Goal: Transaction & Acquisition: Purchase product/service

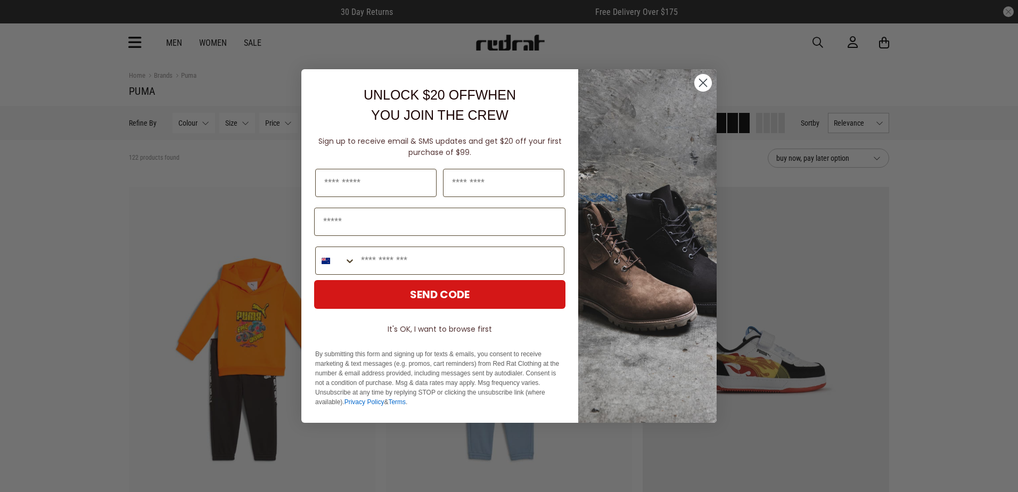
click at [698, 84] on circle "Close dialog" at bounding box center [703, 83] width 18 height 18
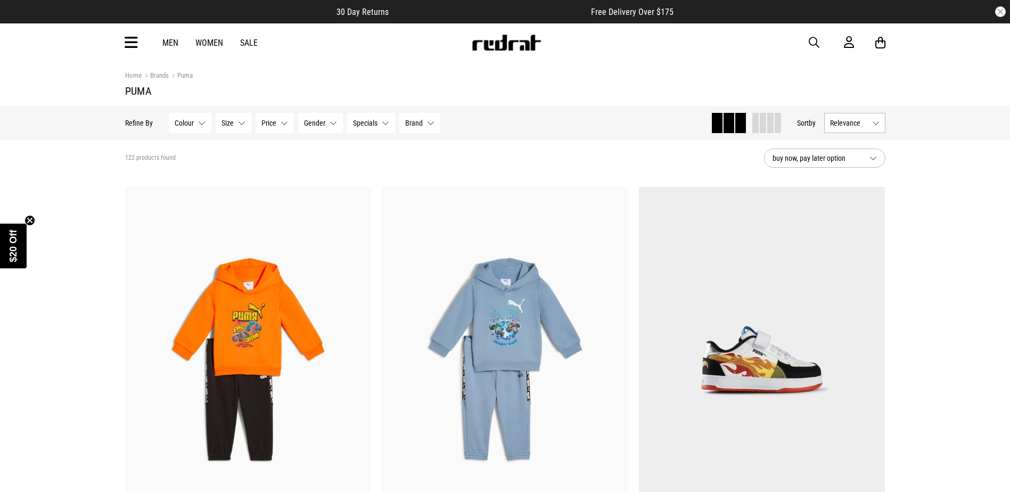
click at [209, 44] on link "Women" at bounding box center [209, 43] width 28 height 10
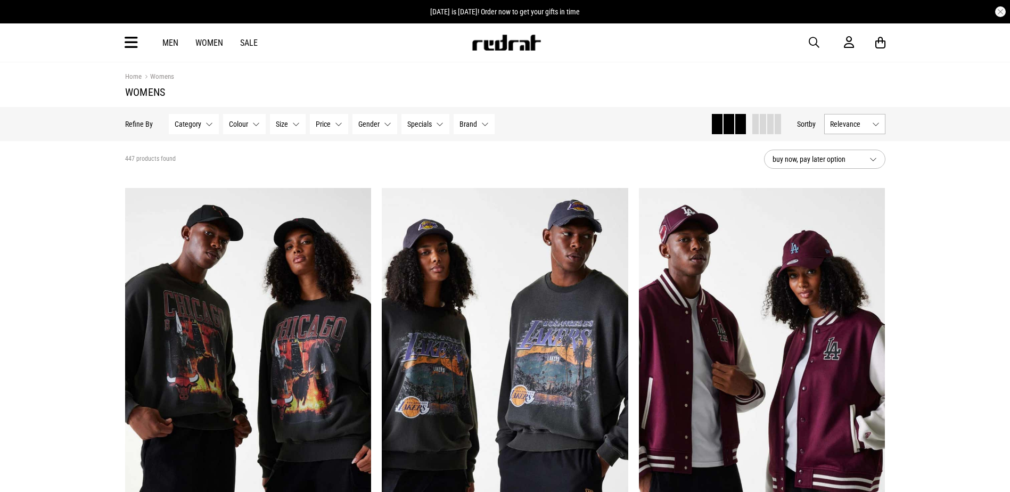
click at [246, 45] on link "Sale" at bounding box center [249, 43] width 18 height 10
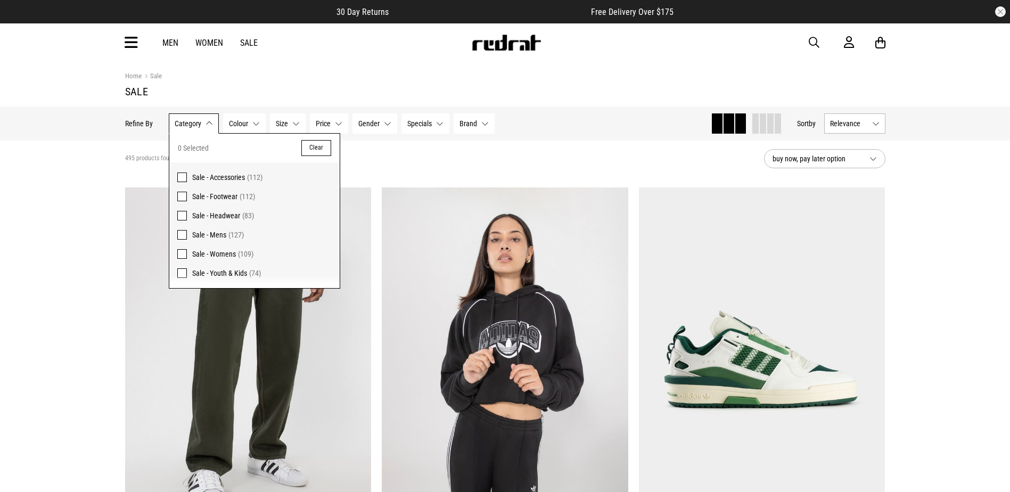
click at [570, 163] on div "495 products found" at bounding box center [440, 158] width 630 height 9
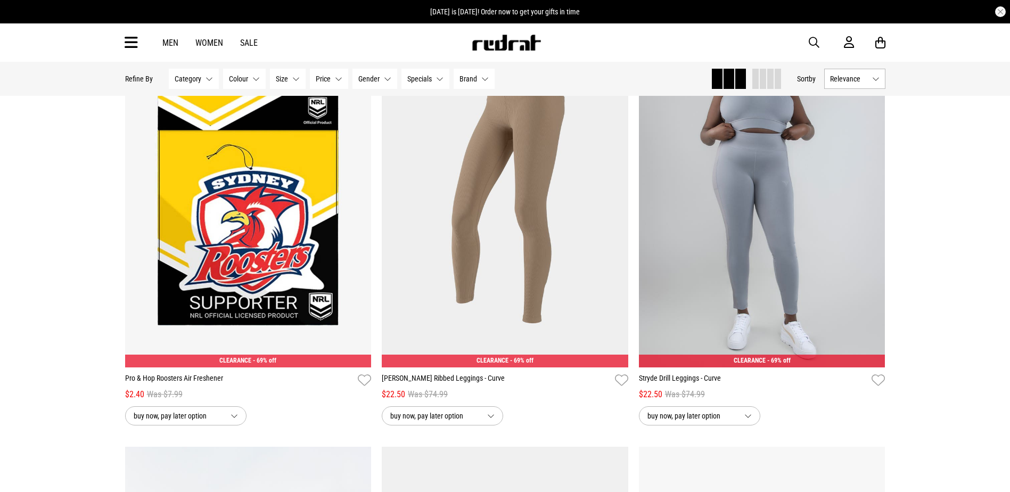
scroll to position [1384, 0]
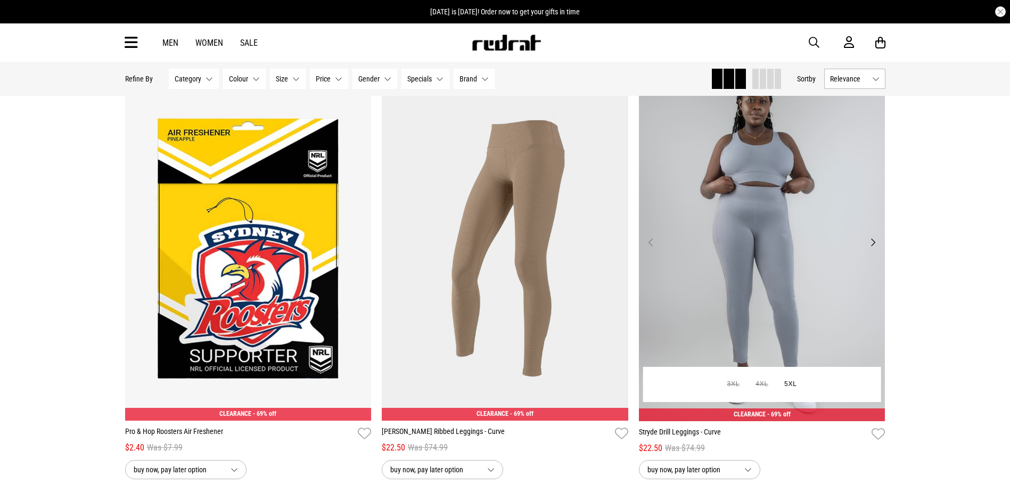
click at [817, 284] on img at bounding box center [762, 248] width 247 height 345
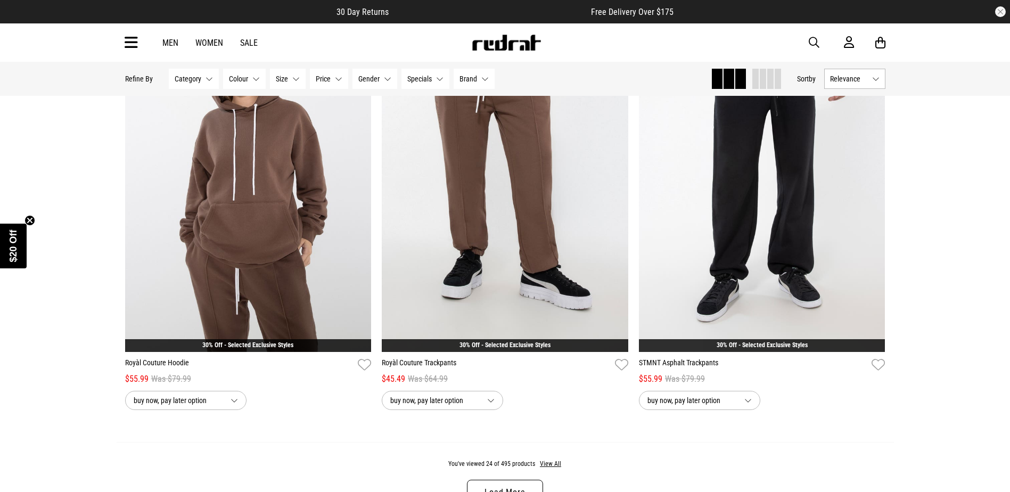
scroll to position [3249, 0]
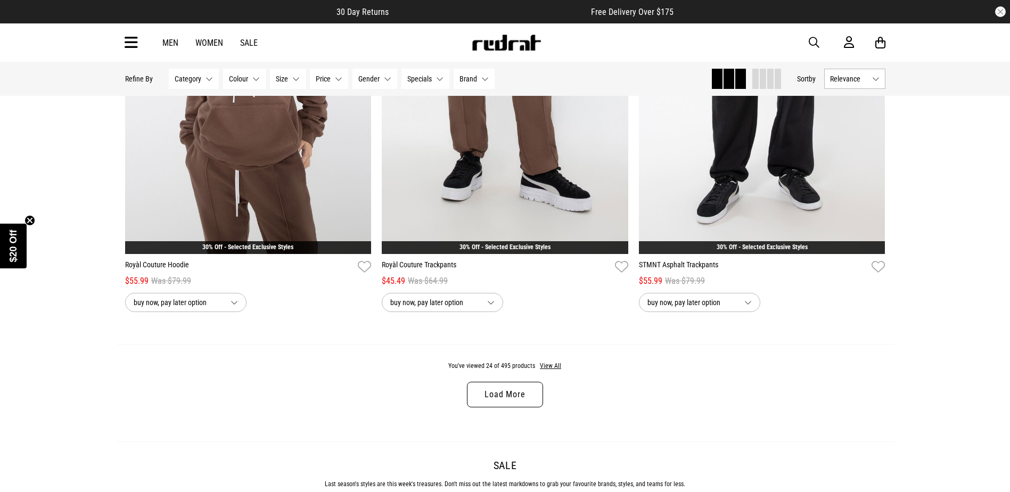
click at [510, 391] on link "Load More" at bounding box center [505, 395] width 76 height 26
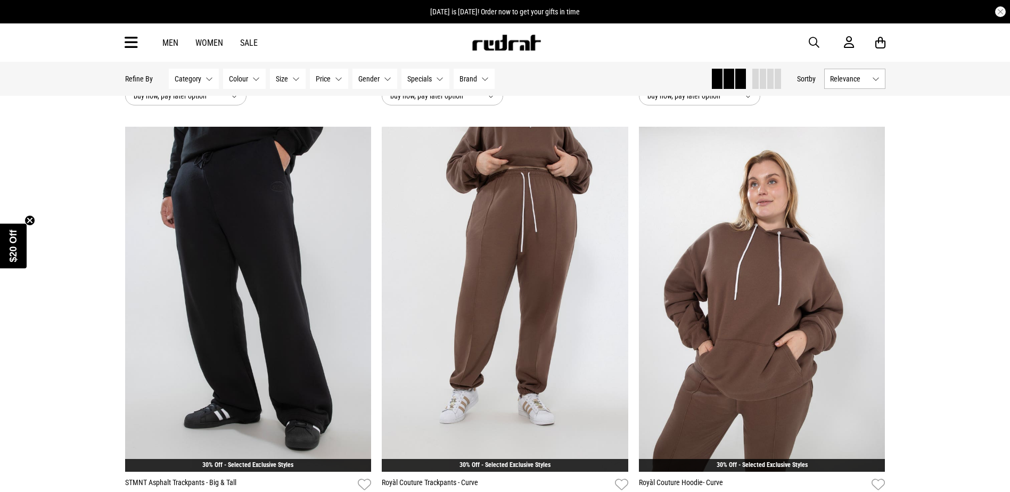
scroll to position [3462, 0]
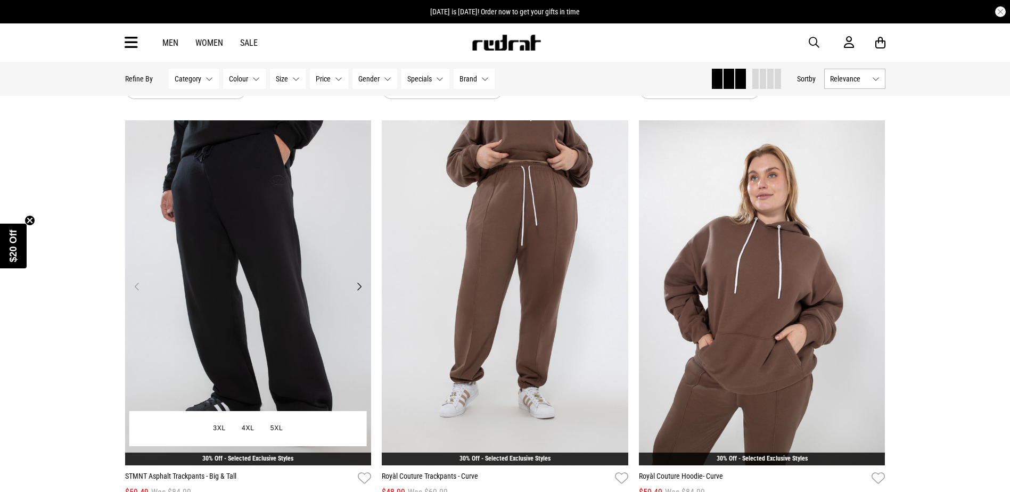
click at [280, 319] on img at bounding box center [248, 292] width 247 height 345
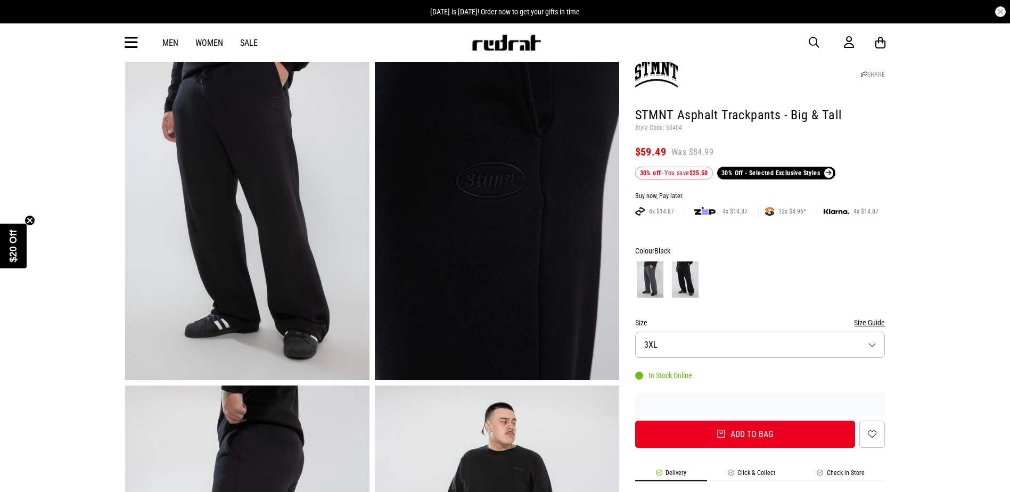
scroll to position [53, 0]
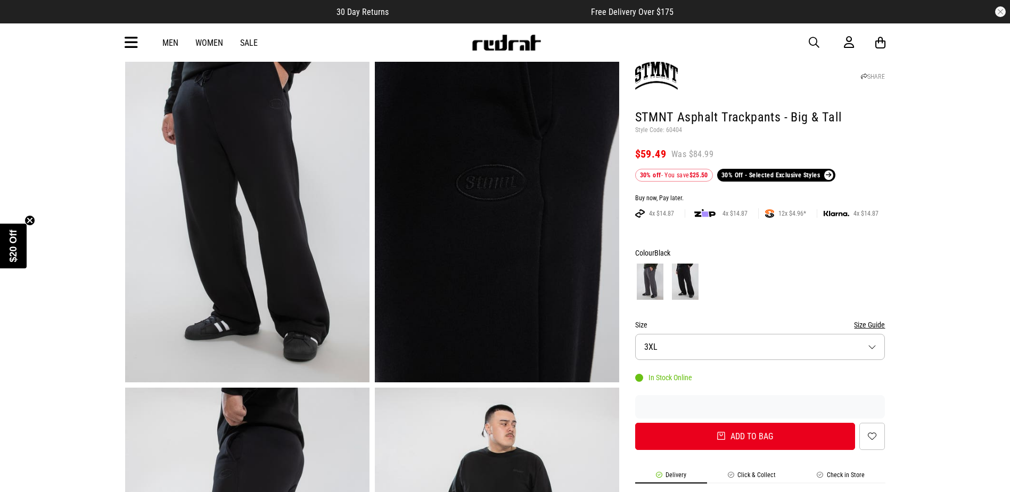
click at [648, 281] on img at bounding box center [650, 282] width 27 height 36
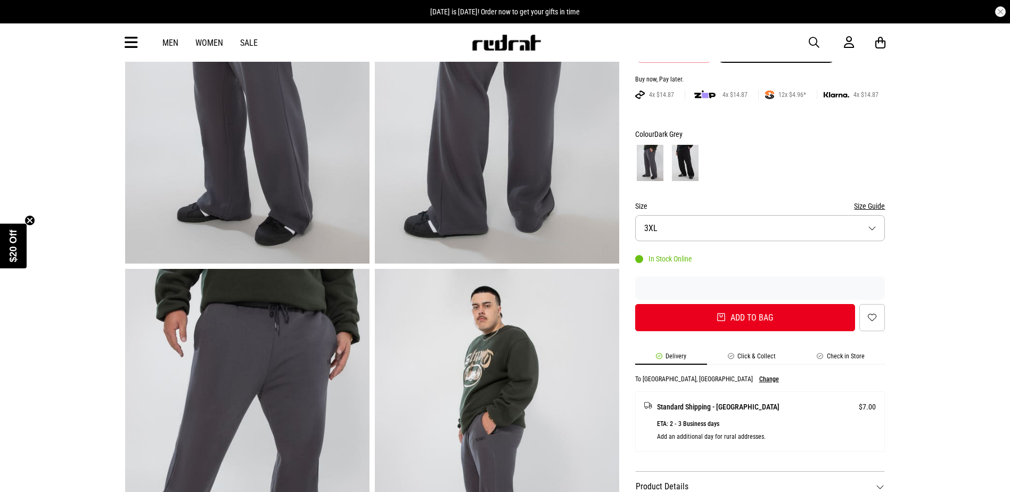
scroll to position [106, 0]
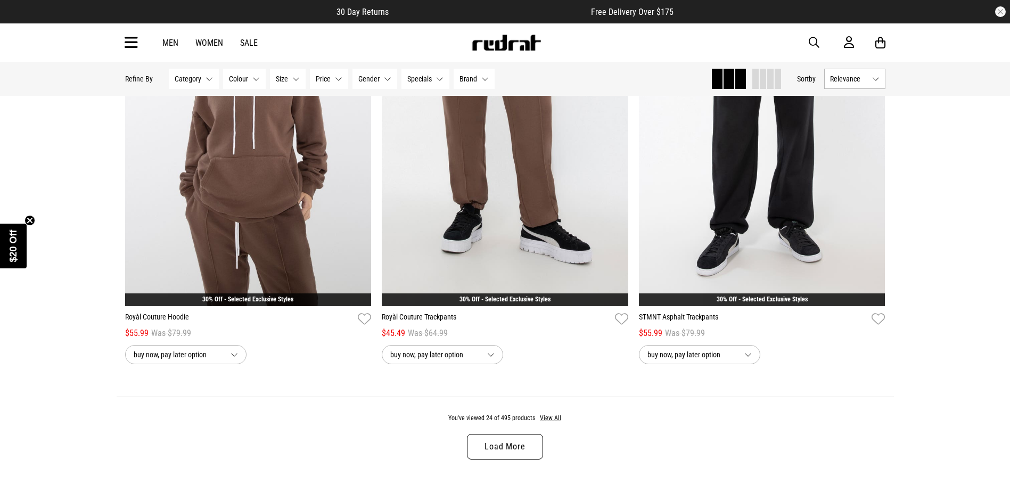
scroll to position [3248, 0]
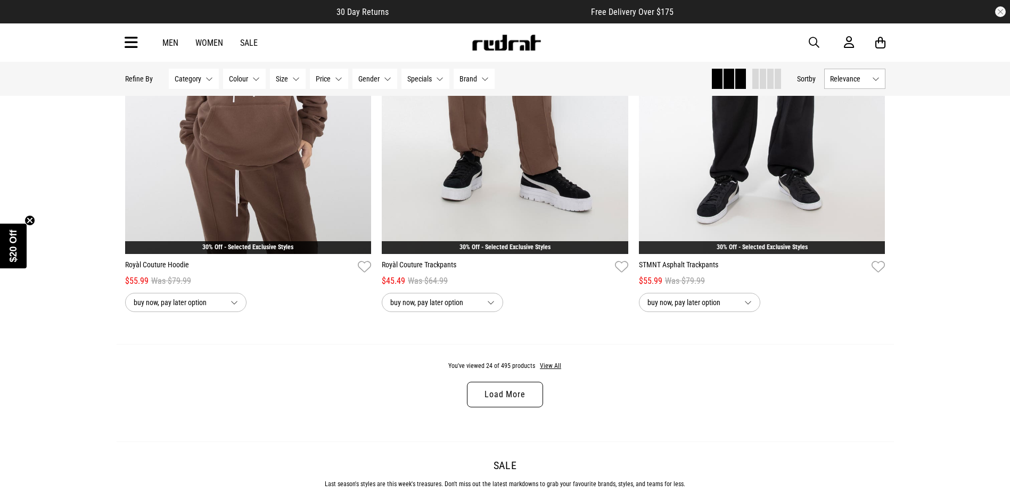
click at [514, 401] on link "Load More" at bounding box center [505, 395] width 76 height 26
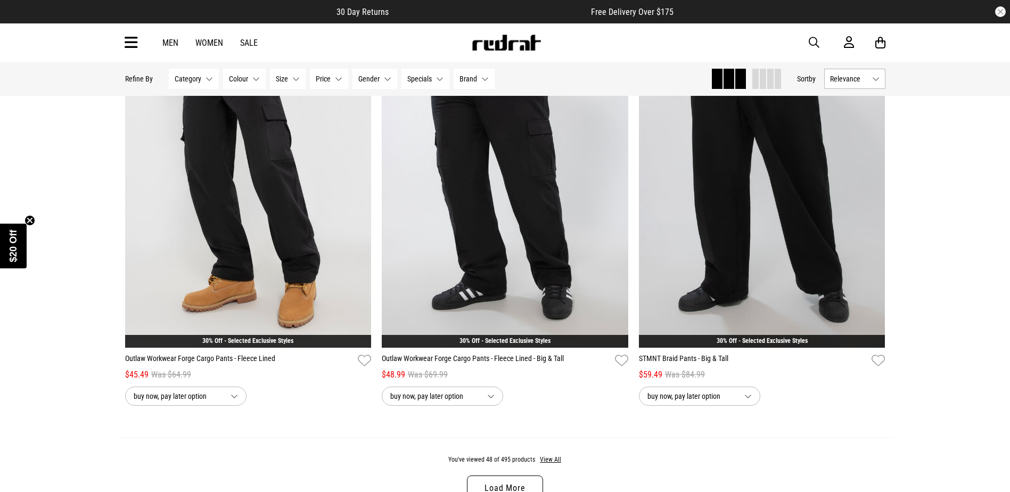
scroll to position [6496, 0]
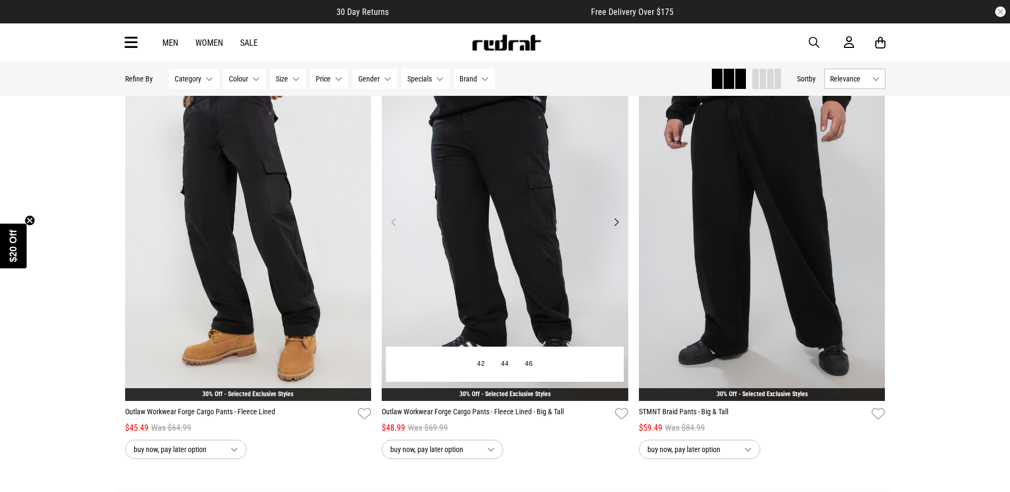
click at [495, 255] on img at bounding box center [505, 228] width 247 height 345
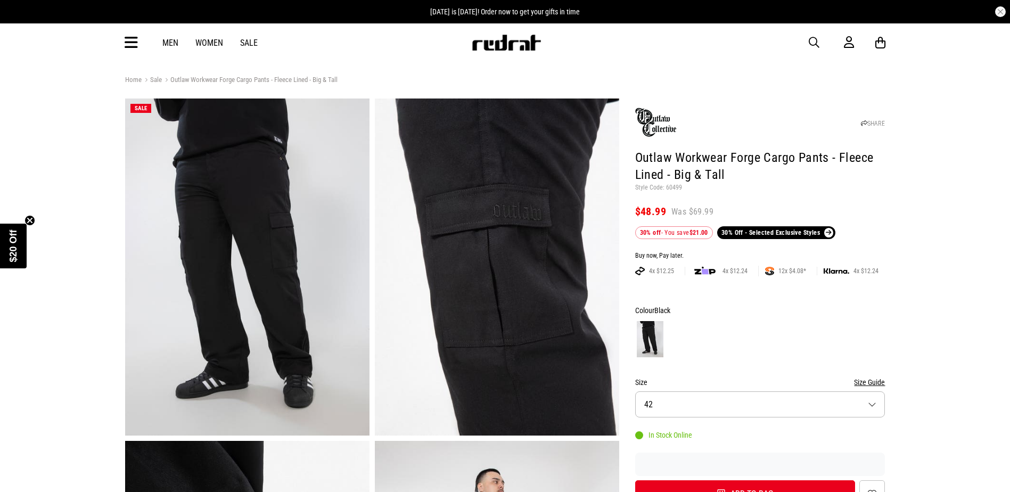
click at [873, 405] on button "Size 42" at bounding box center [760, 404] width 250 height 26
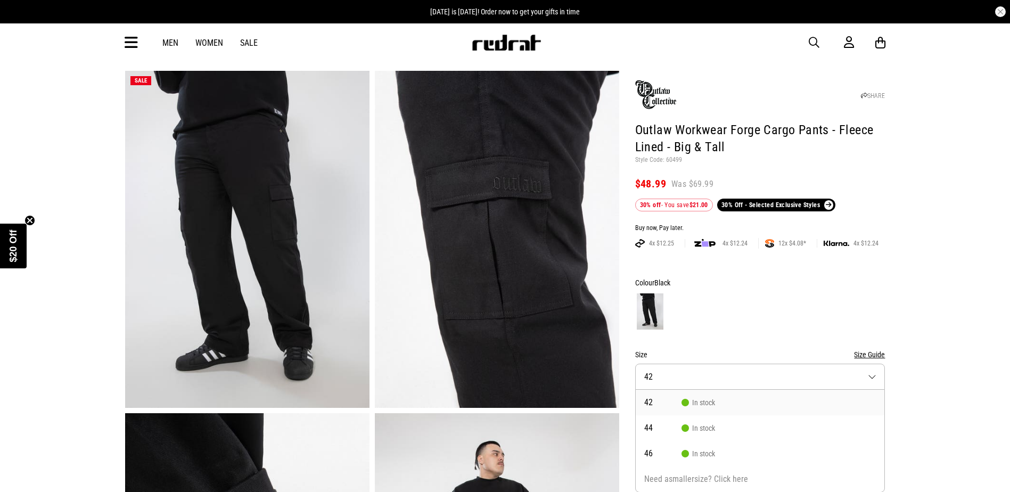
scroll to position [81, 0]
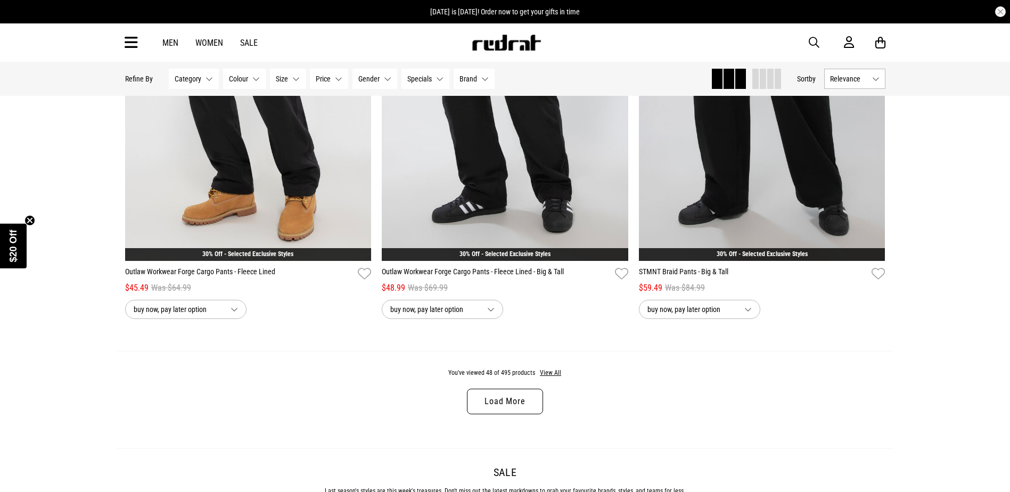
scroll to position [3309, 0]
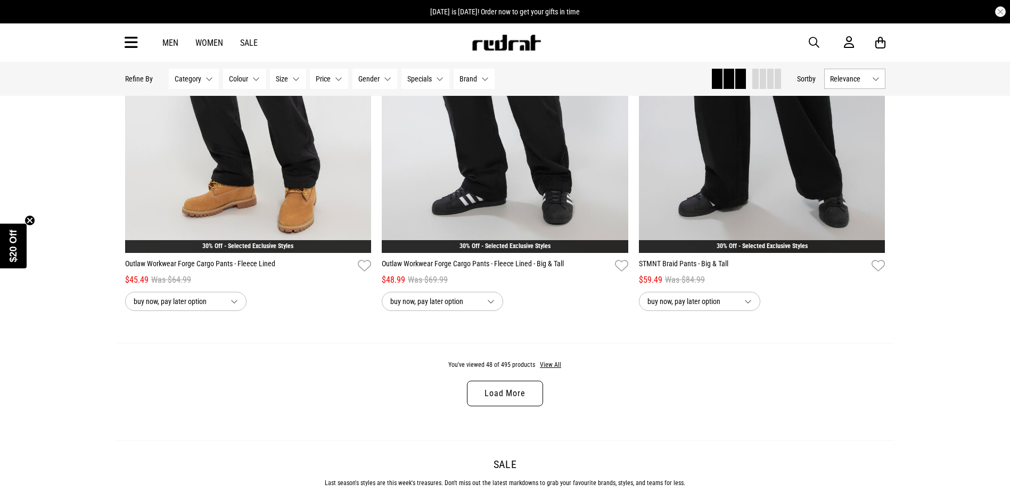
click at [496, 402] on link "Load More" at bounding box center [505, 394] width 76 height 26
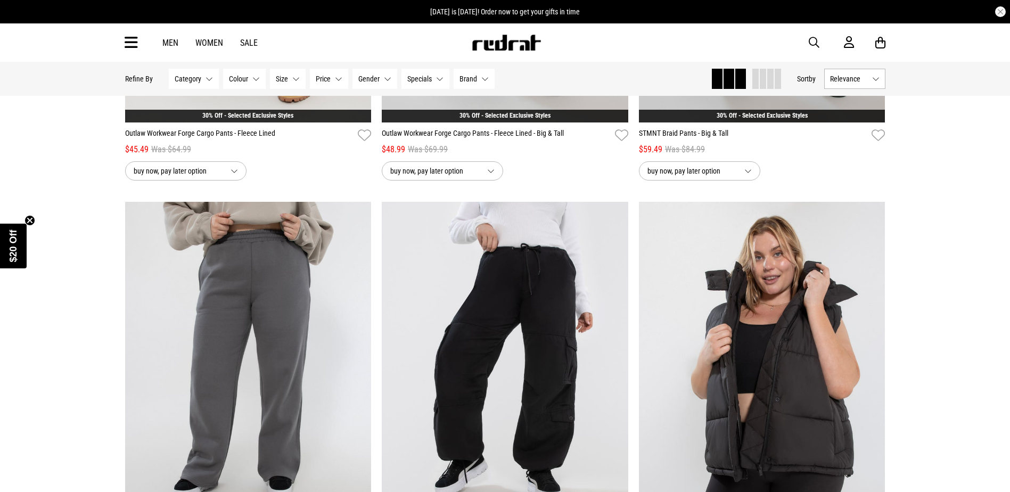
scroll to position [3416, 0]
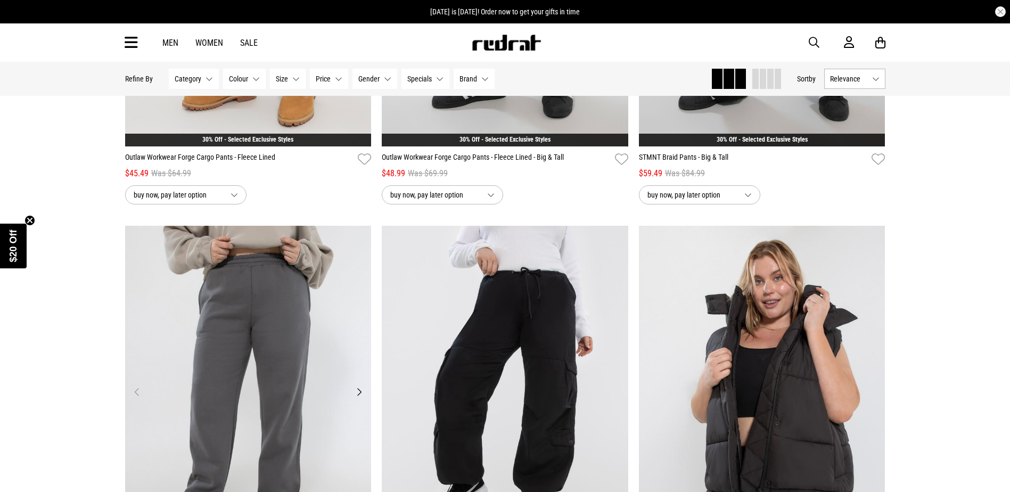
click at [280, 362] on img at bounding box center [248, 398] width 247 height 345
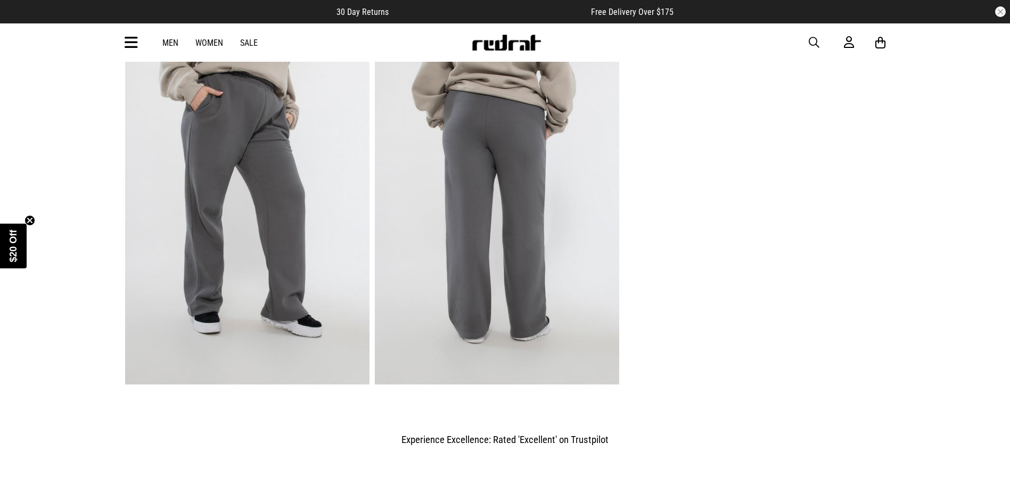
scroll to position [745, 0]
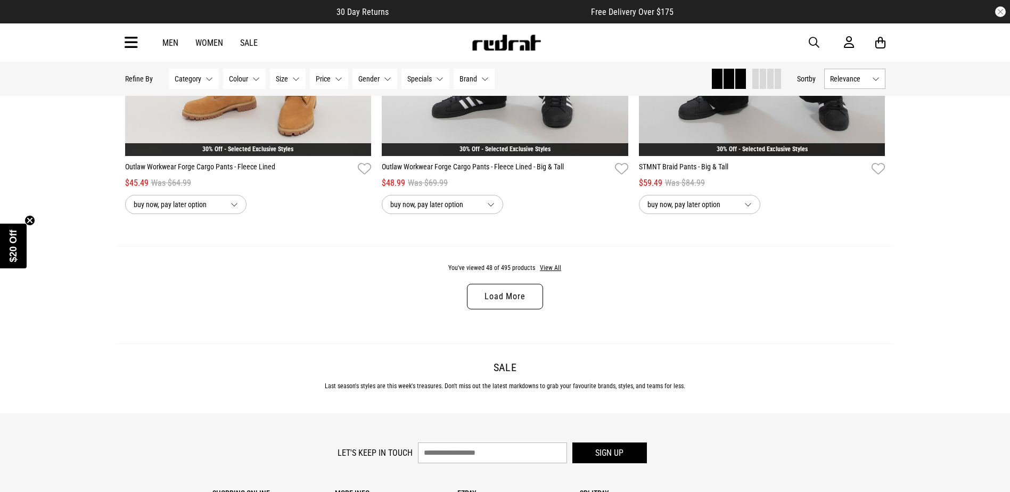
scroll to position [3514, 0]
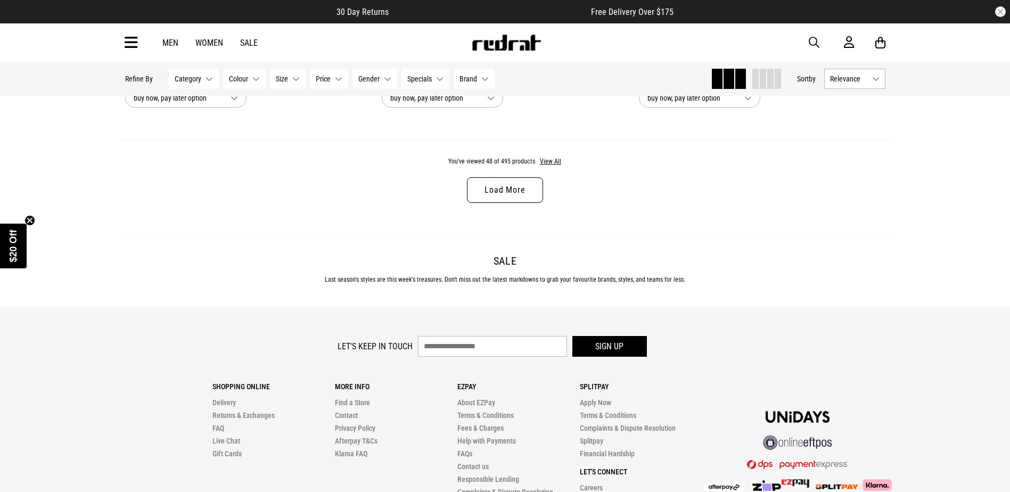
click at [531, 189] on link "Load More" at bounding box center [505, 190] width 76 height 26
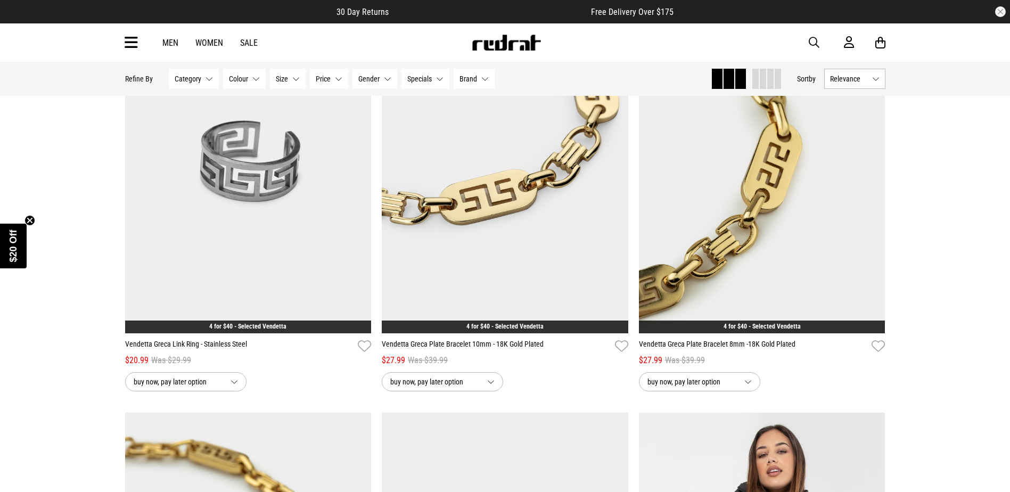
scroll to position [4473, 0]
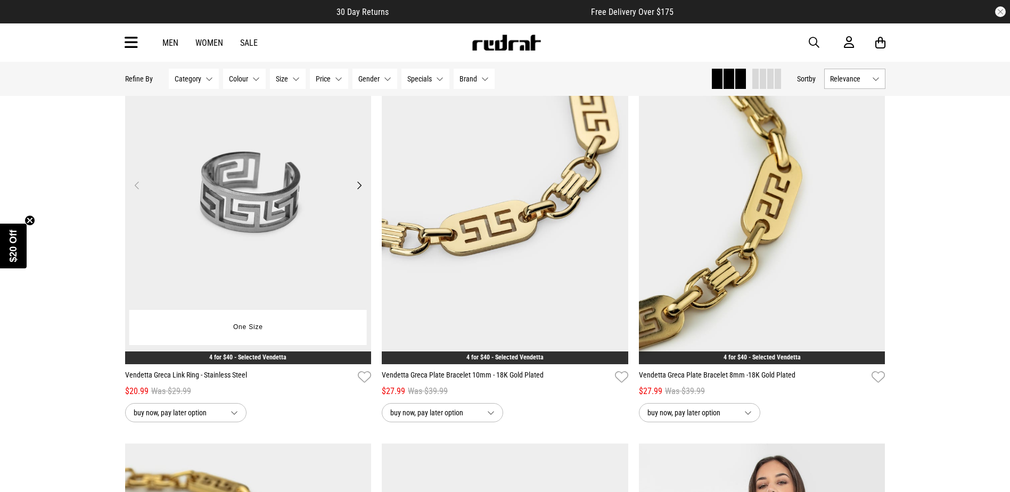
click at [358, 192] on button "Next" at bounding box center [358, 185] width 13 height 13
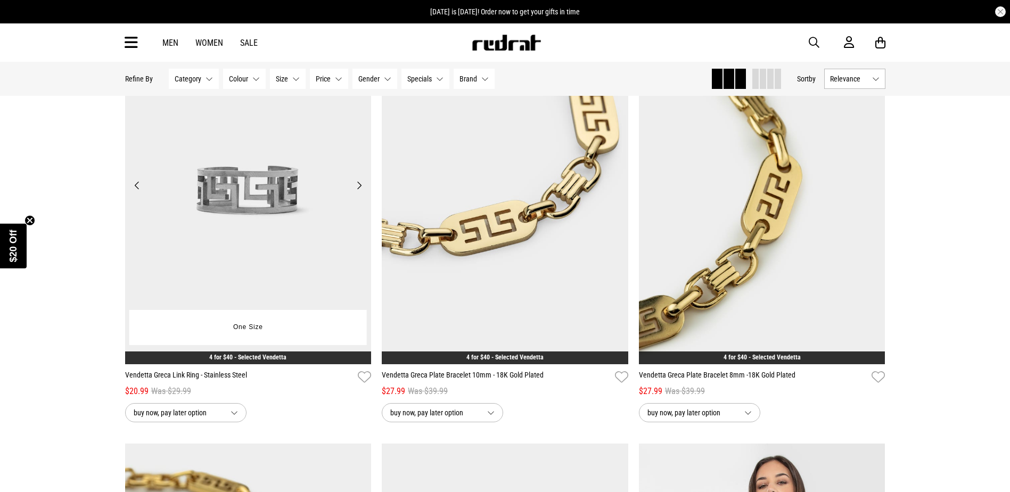
click at [358, 192] on button "Next" at bounding box center [358, 185] width 13 height 13
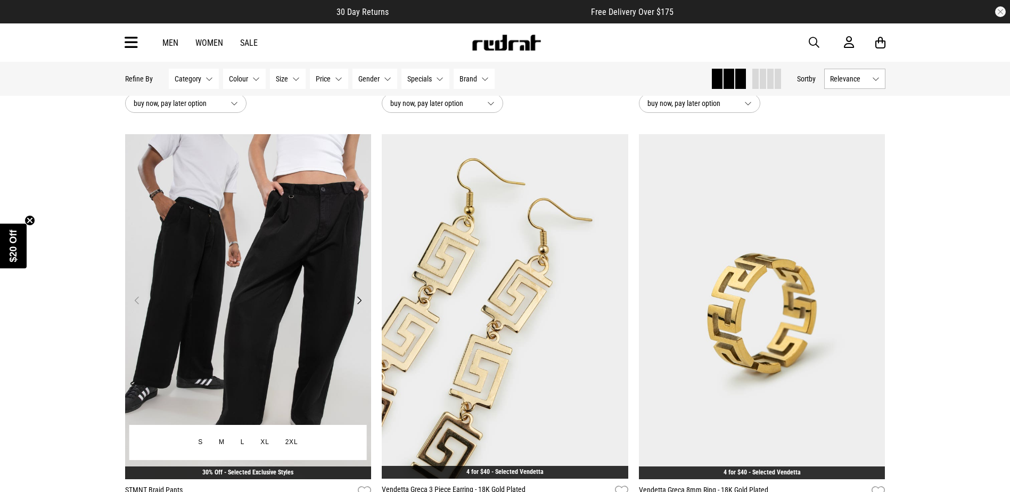
scroll to position [6177, 0]
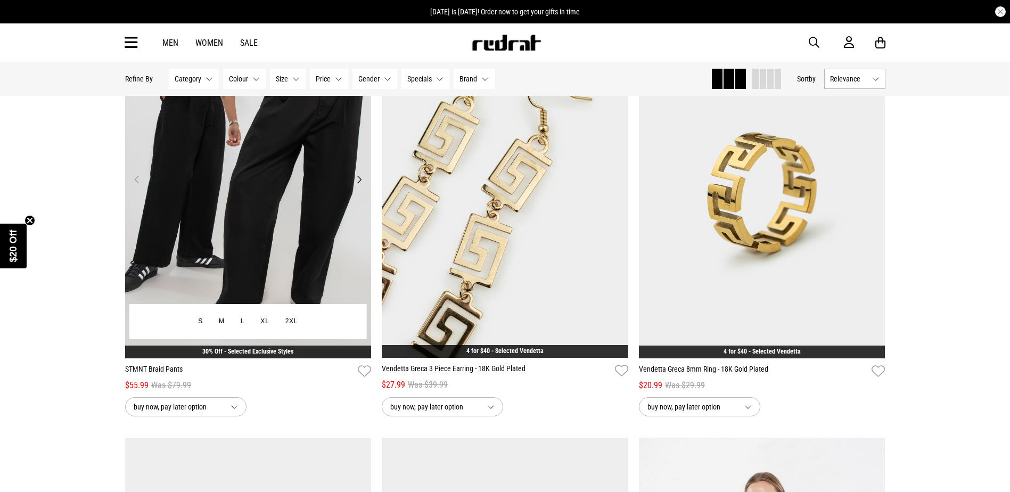
click at [359, 186] on button "Next" at bounding box center [358, 179] width 13 height 13
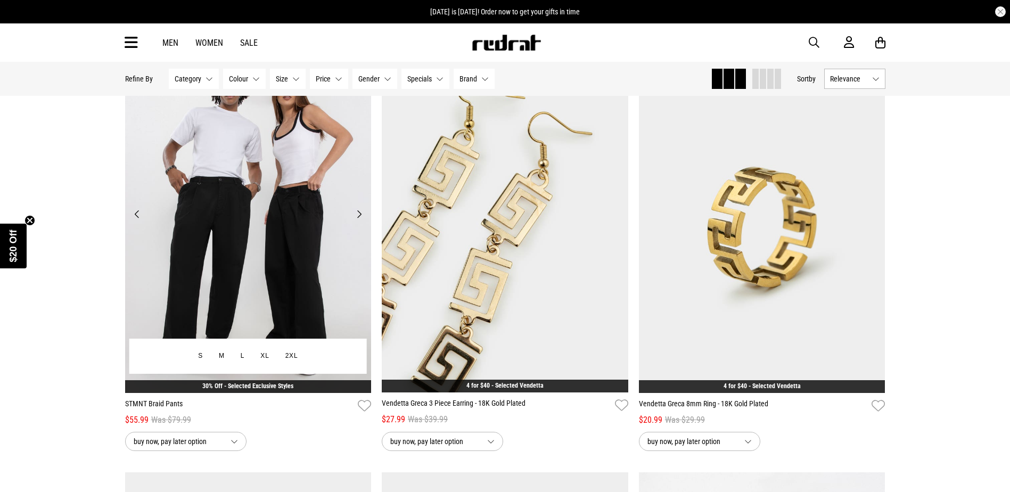
scroll to position [6123, 0]
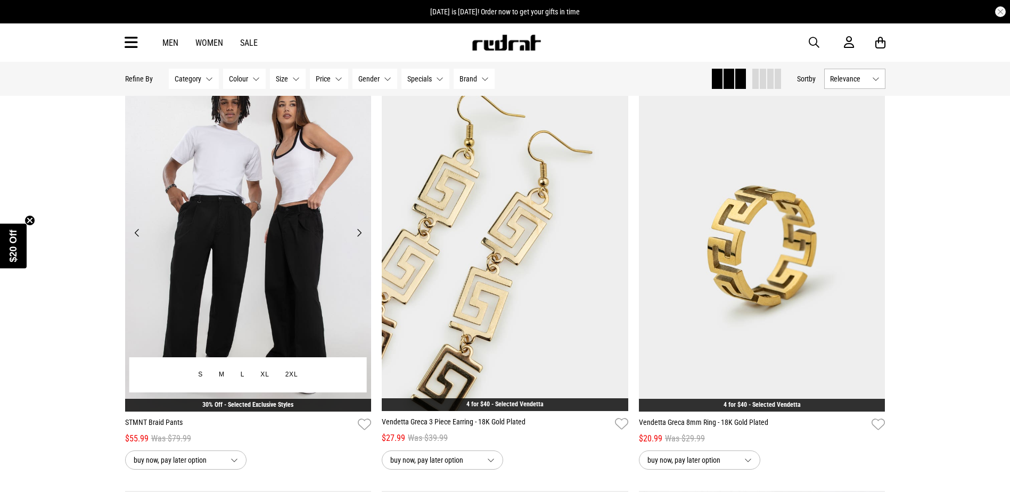
click at [363, 239] on button "Next" at bounding box center [358, 232] width 13 height 13
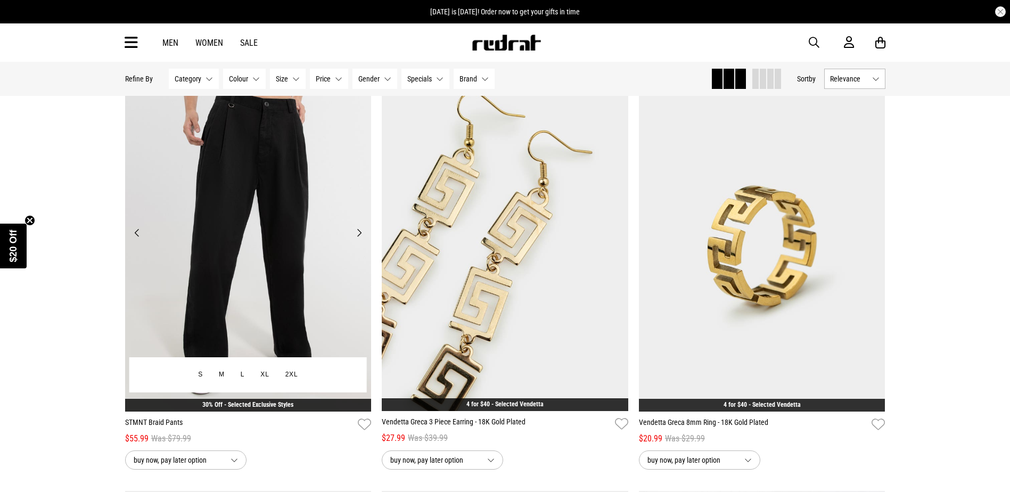
click at [364, 239] on button "Next" at bounding box center [358, 232] width 13 height 13
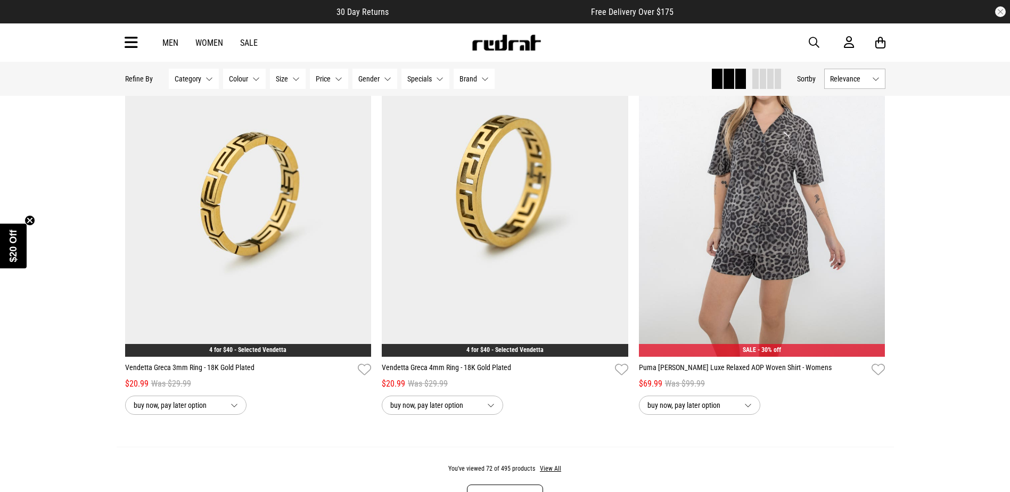
scroll to position [6656, 0]
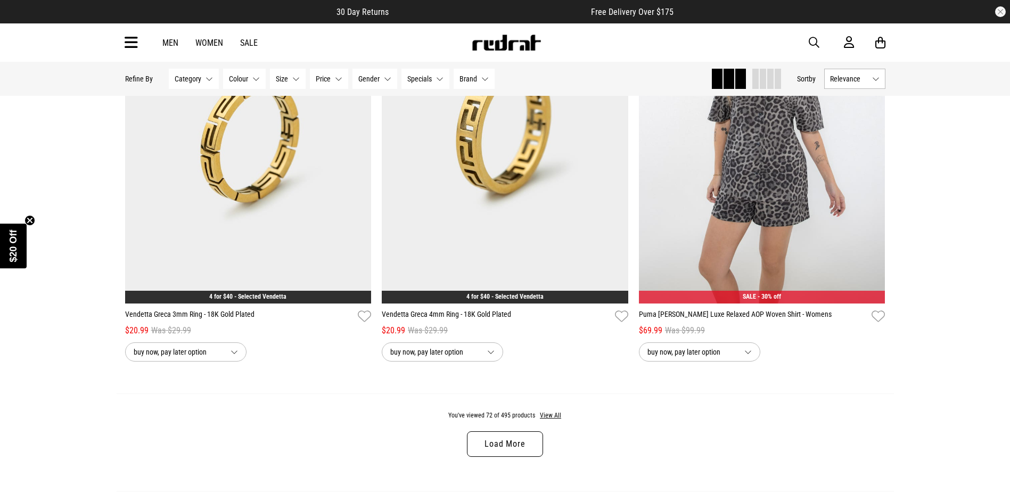
click at [506, 447] on link "Load More" at bounding box center [505, 444] width 76 height 26
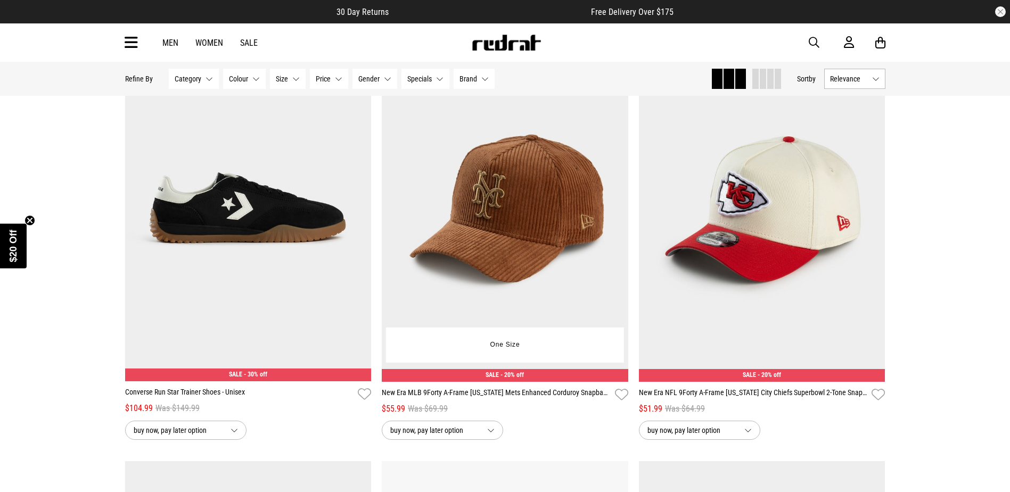
scroll to position [8679, 0]
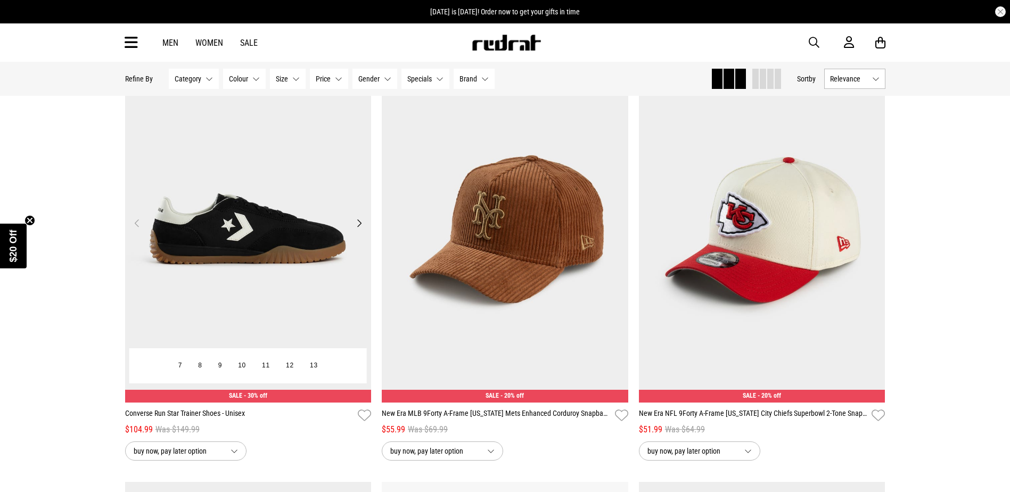
click at [360, 229] on button "Next" at bounding box center [358, 223] width 13 height 13
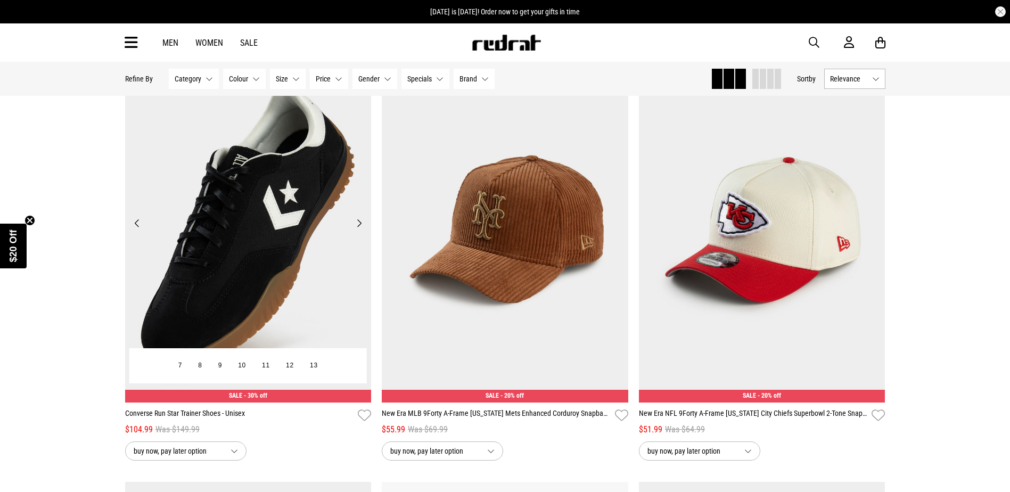
click at [360, 229] on button "Next" at bounding box center [358, 223] width 13 height 13
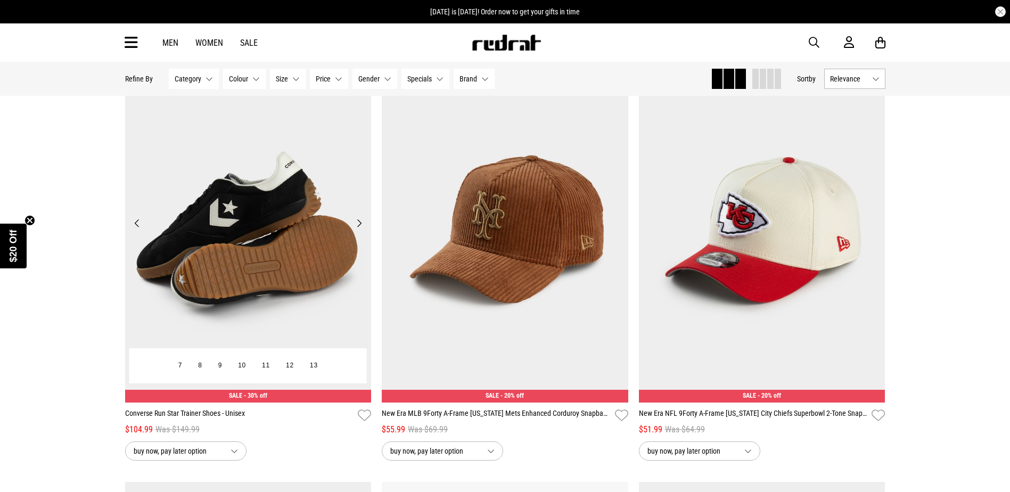
click at [360, 229] on button "Next" at bounding box center [358, 223] width 13 height 13
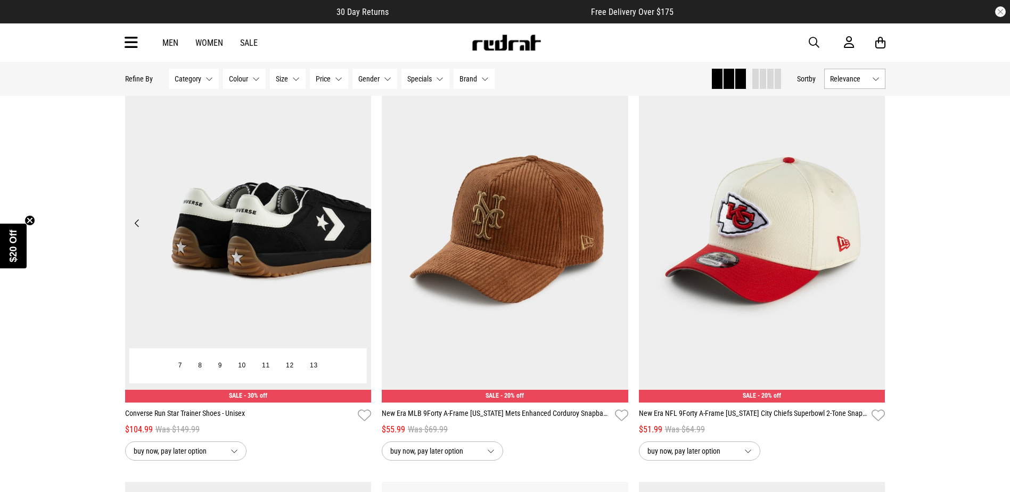
click at [360, 229] on button "Next" at bounding box center [358, 223] width 13 height 13
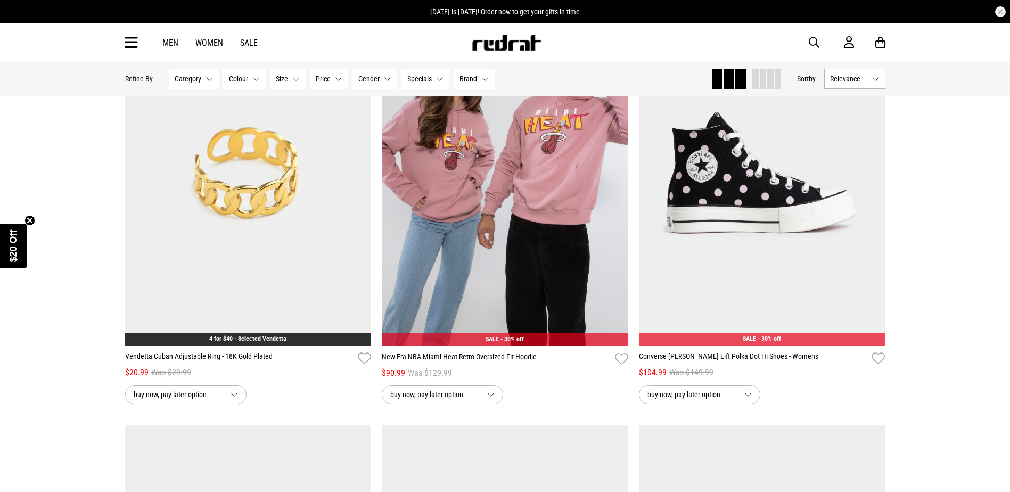
scroll to position [9531, 0]
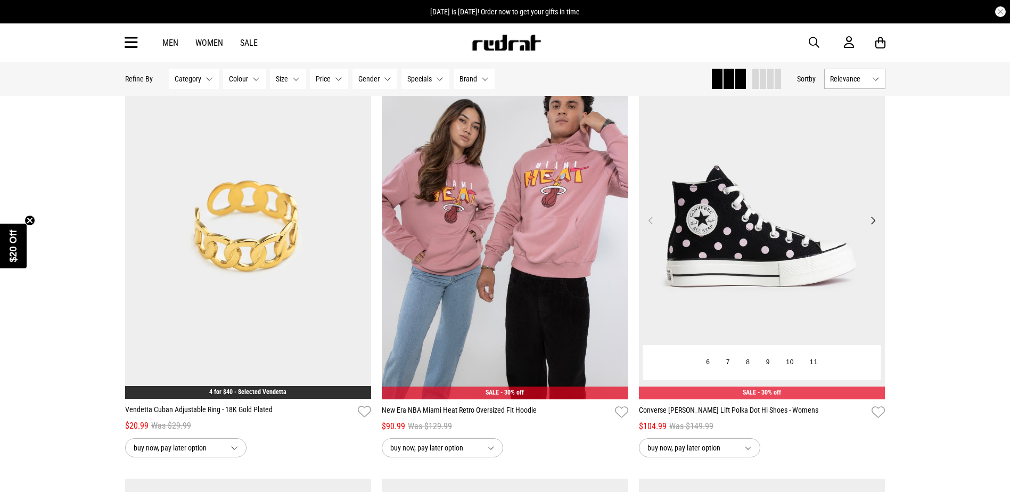
click at [875, 227] on button "Next" at bounding box center [872, 220] width 13 height 13
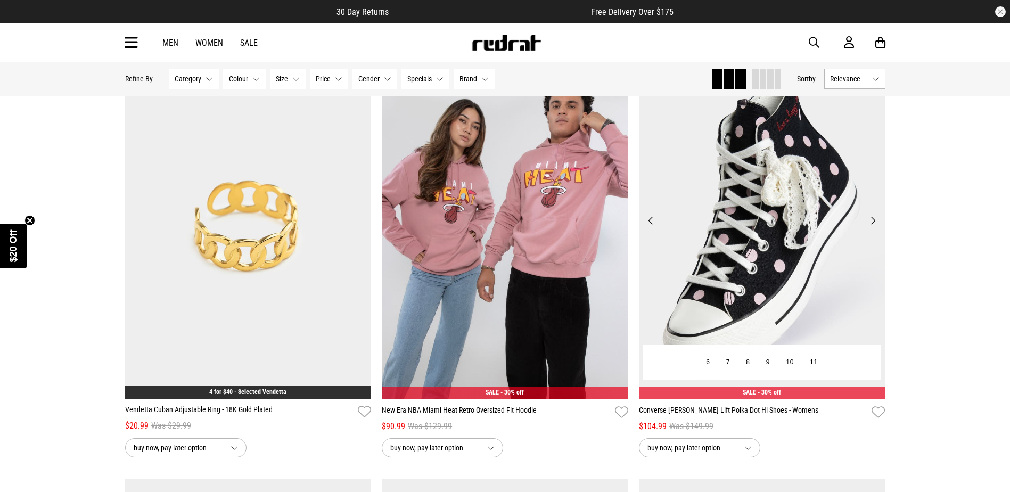
click at [875, 227] on button "Next" at bounding box center [872, 220] width 13 height 13
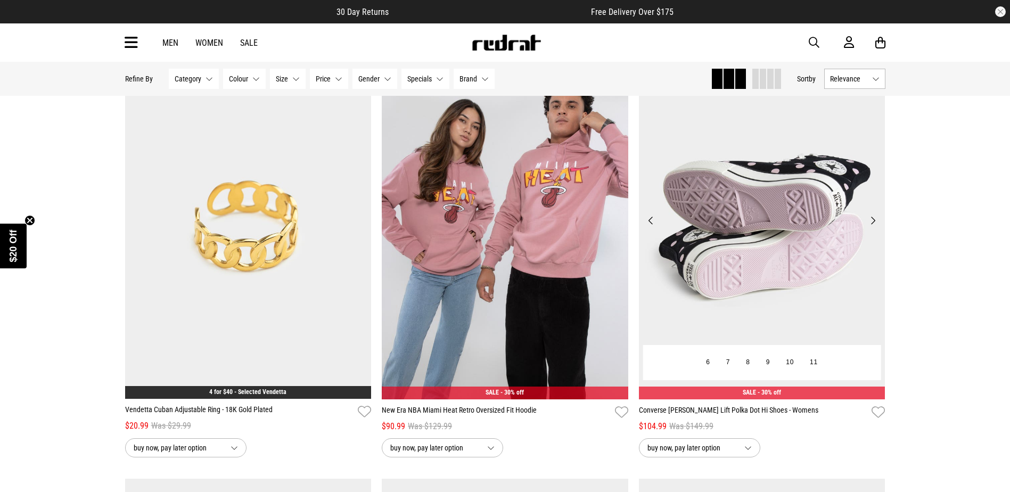
click at [875, 227] on button "Next" at bounding box center [872, 220] width 13 height 13
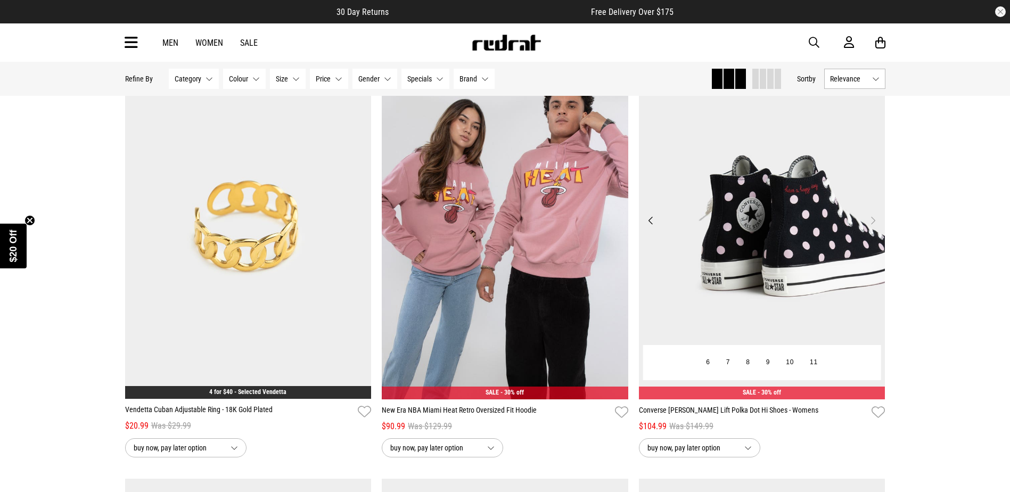
click at [875, 227] on button "Next" at bounding box center [872, 220] width 13 height 13
click at [649, 227] on button "Previous" at bounding box center [650, 220] width 13 height 13
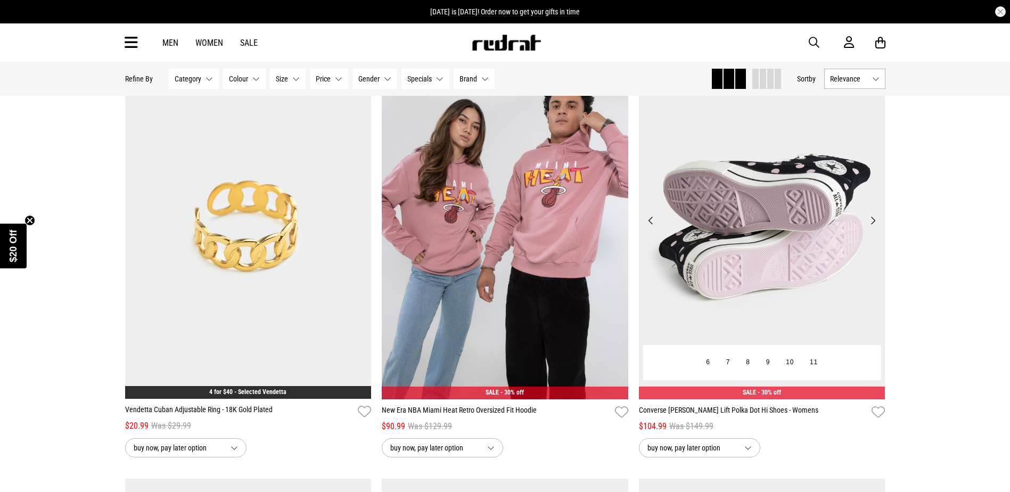
click at [650, 227] on button "Previous" at bounding box center [650, 220] width 13 height 13
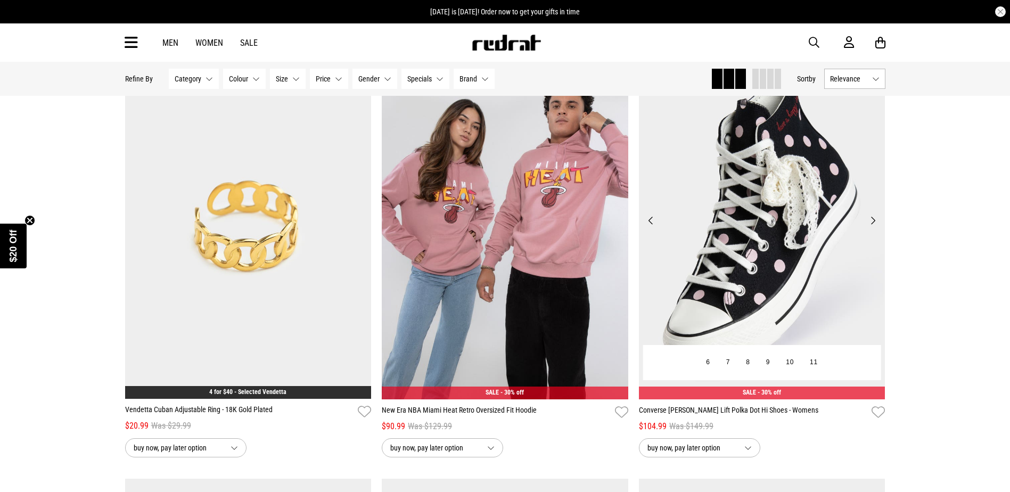
click at [650, 227] on button "Previous" at bounding box center [650, 220] width 13 height 13
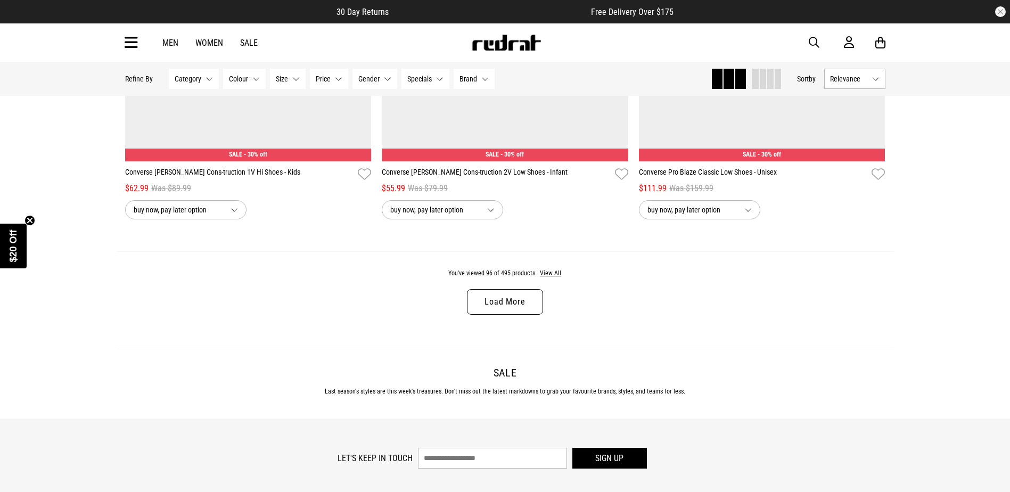
scroll to position [10223, 0]
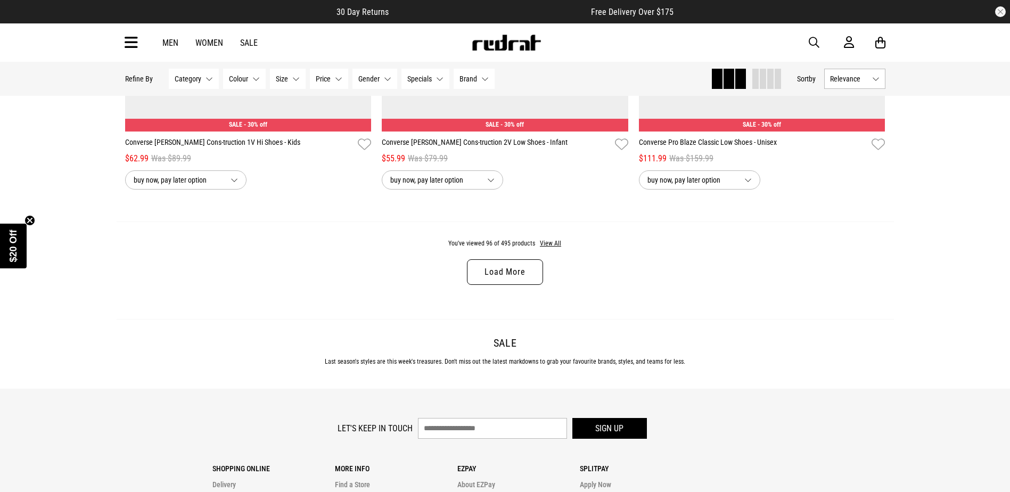
click at [494, 275] on link "Load More" at bounding box center [505, 272] width 76 height 26
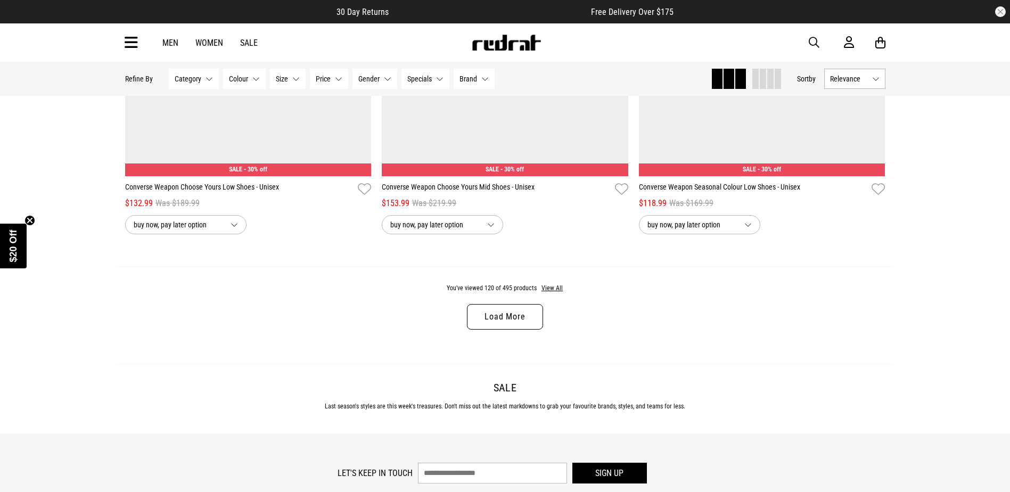
scroll to position [13578, 0]
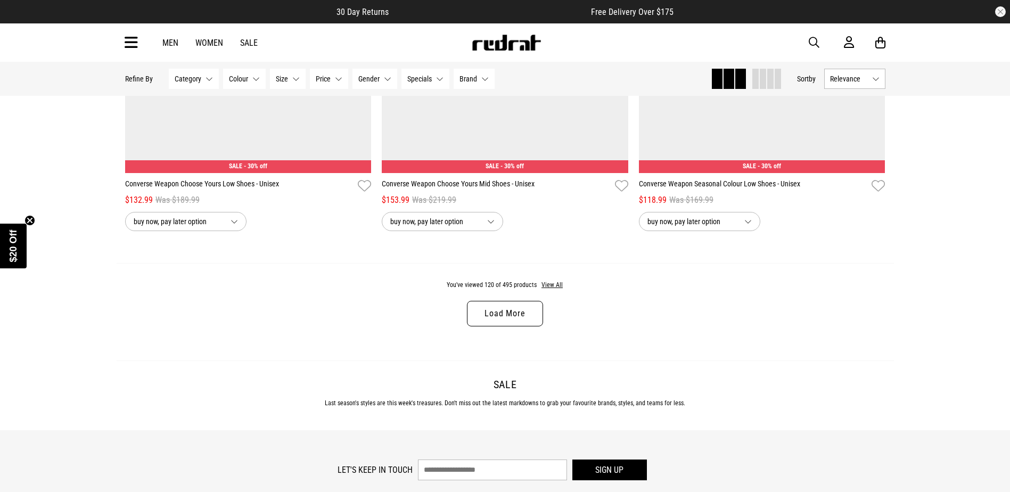
click at [513, 326] on link "Load More" at bounding box center [505, 314] width 76 height 26
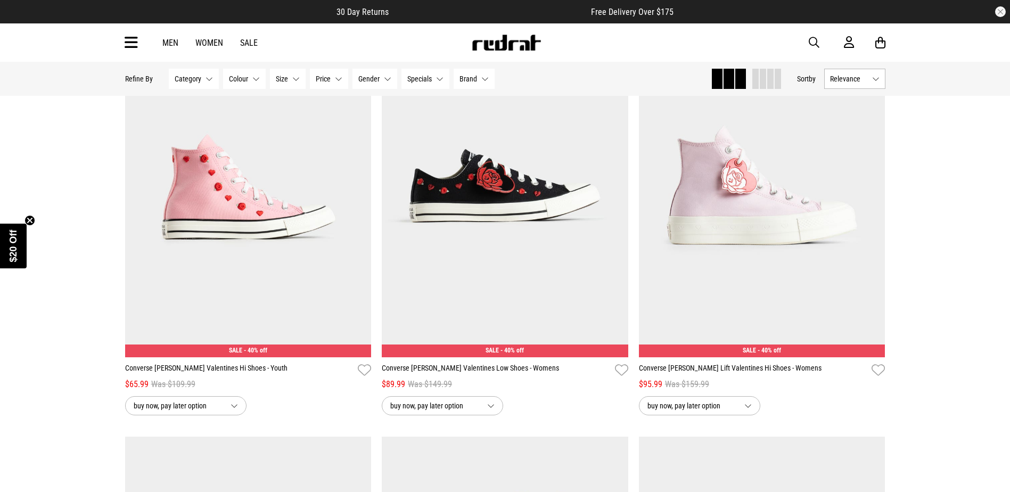
scroll to position [15122, 0]
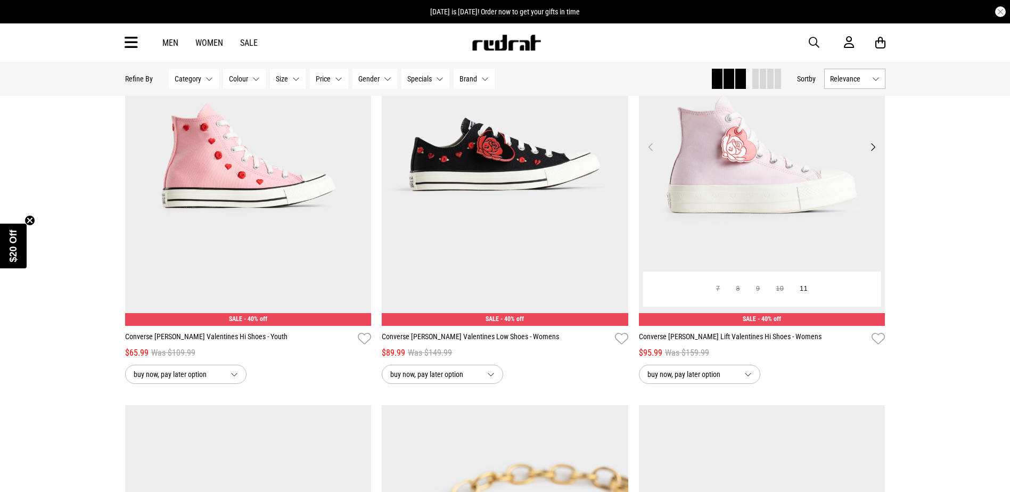
click at [872, 153] on button "Next" at bounding box center [872, 147] width 13 height 13
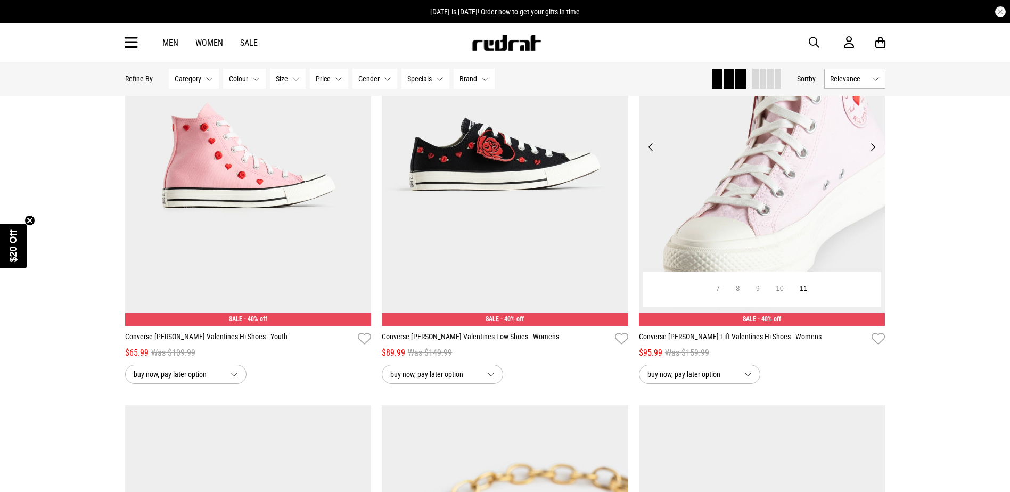
click at [872, 153] on button "Next" at bounding box center [872, 147] width 13 height 13
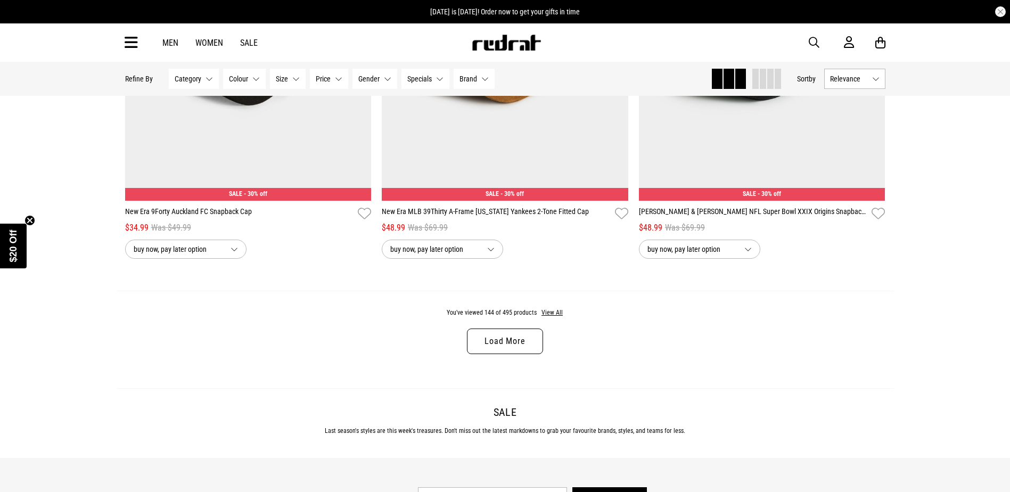
scroll to position [16986, 0]
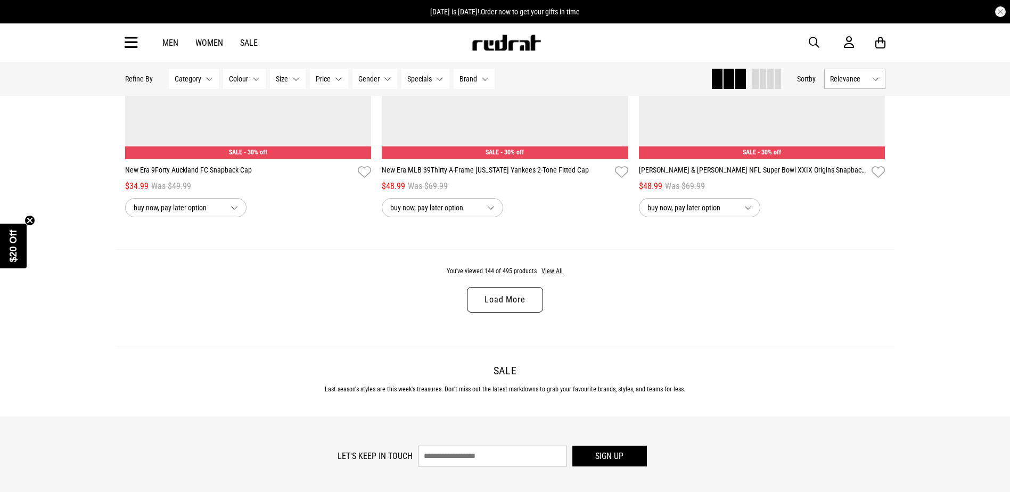
click at [510, 313] on link "Load More" at bounding box center [505, 300] width 76 height 26
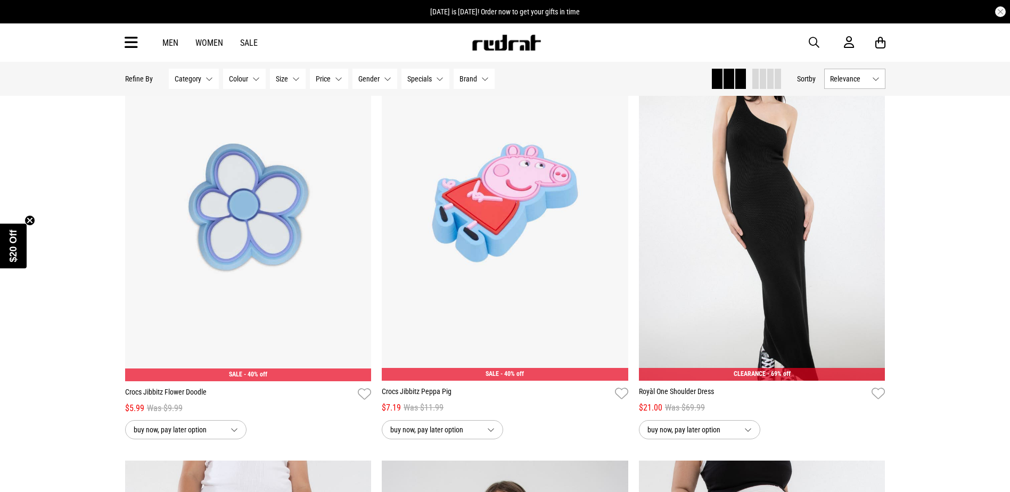
scroll to position [19747, 0]
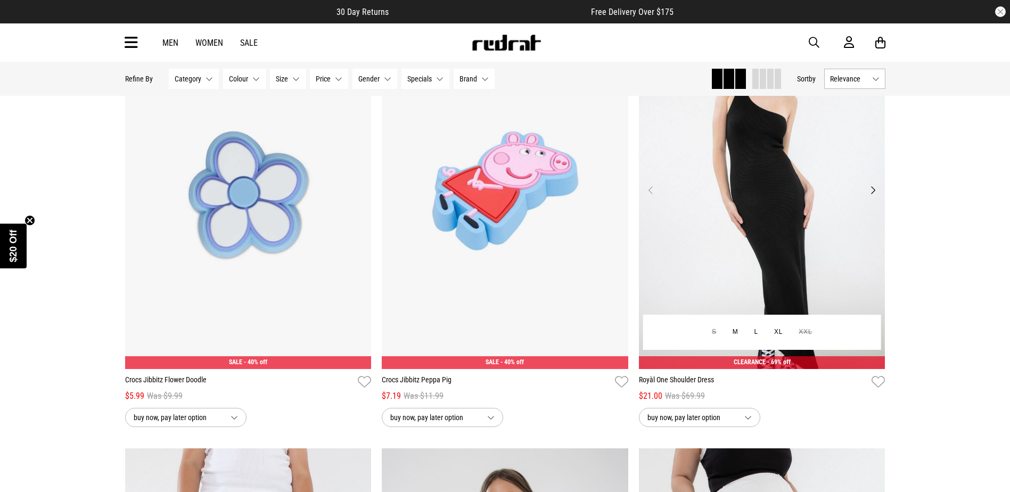
click at [875, 196] on button "Next" at bounding box center [872, 190] width 13 height 13
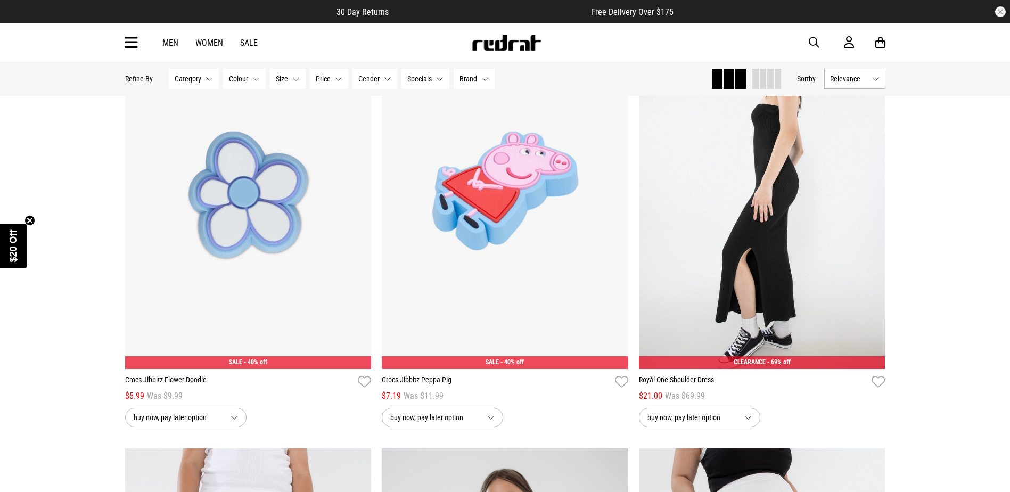
scroll to position [19694, 0]
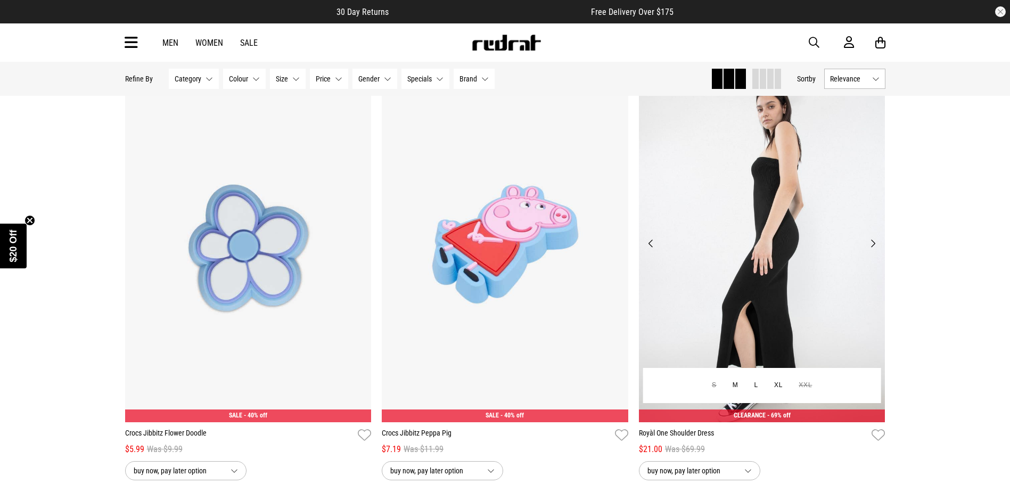
click at [872, 250] on button "Next" at bounding box center [872, 243] width 13 height 13
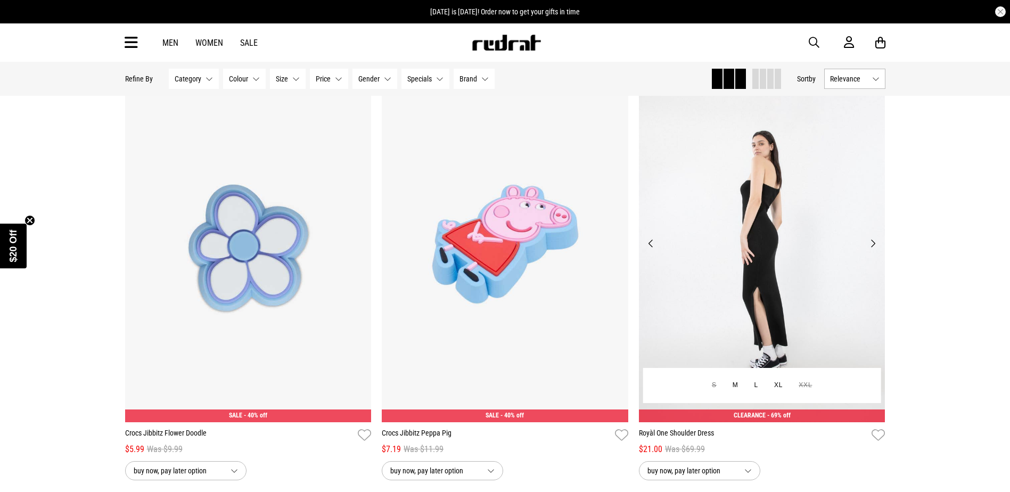
click at [874, 250] on button "Next" at bounding box center [872, 243] width 13 height 13
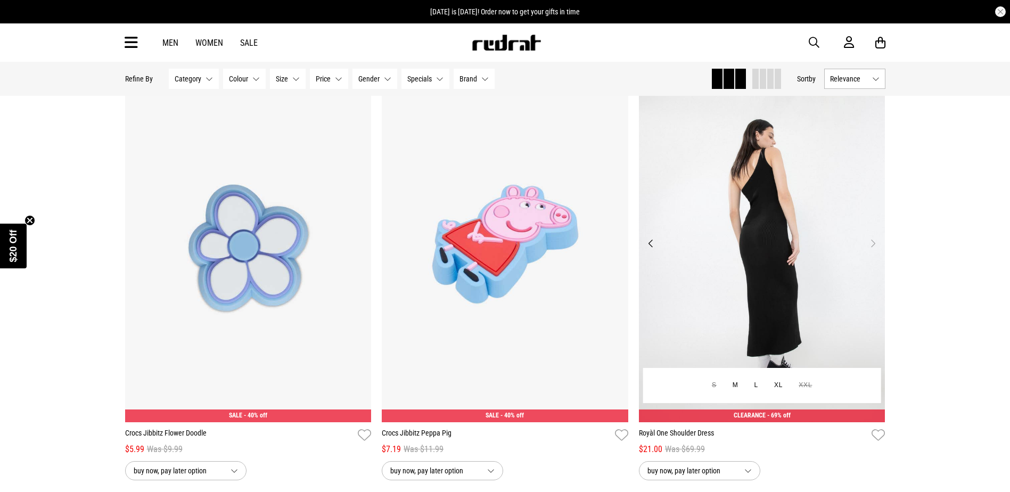
click at [874, 250] on button "Next" at bounding box center [872, 243] width 13 height 13
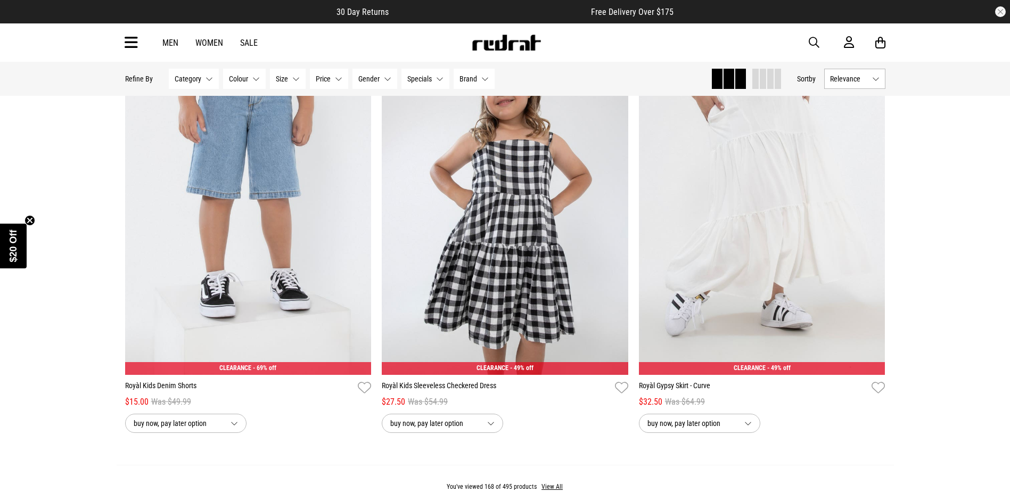
scroll to position [20173, 0]
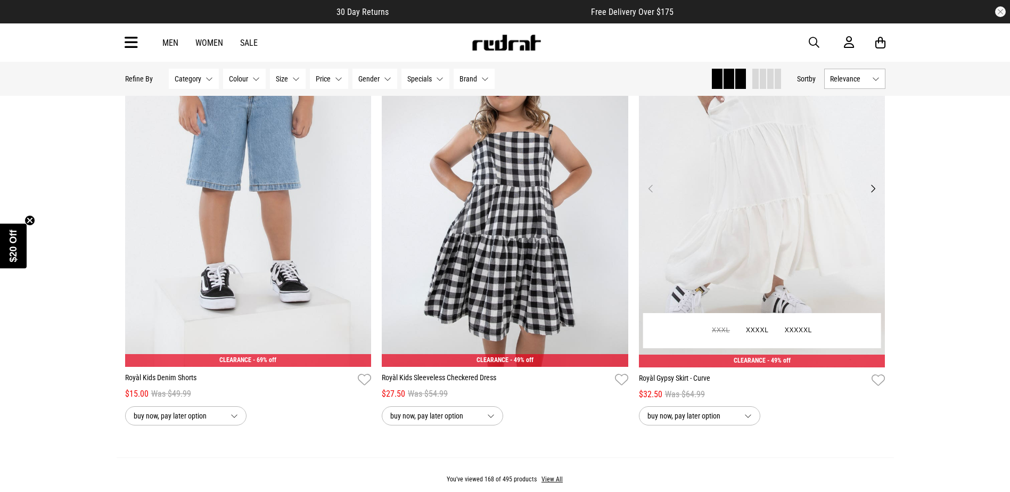
click at [875, 195] on button "Next" at bounding box center [872, 188] width 13 height 13
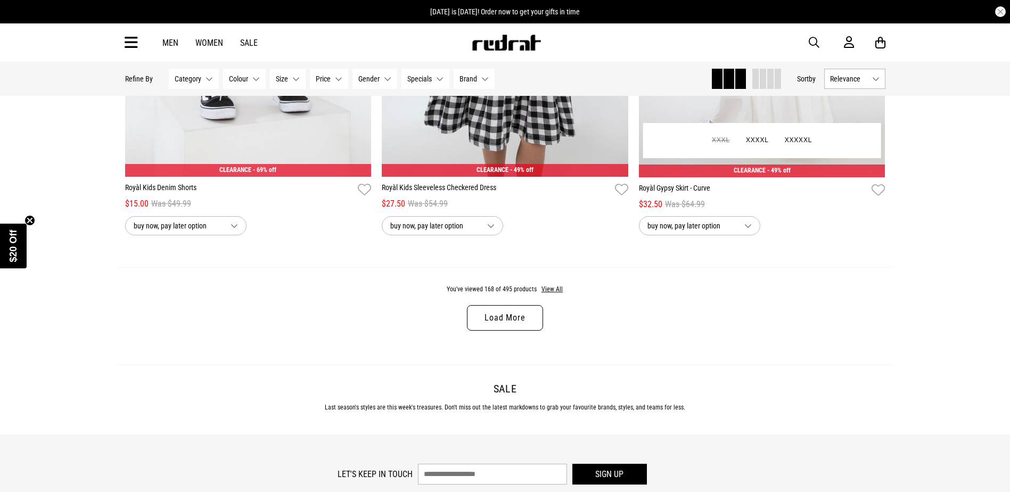
scroll to position [20386, 0]
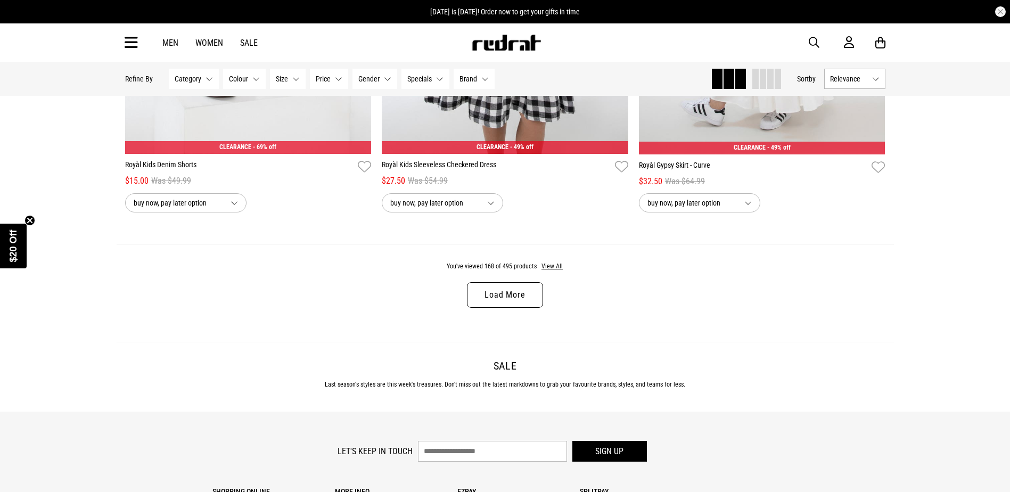
click at [509, 308] on link "Load More" at bounding box center [505, 295] width 76 height 26
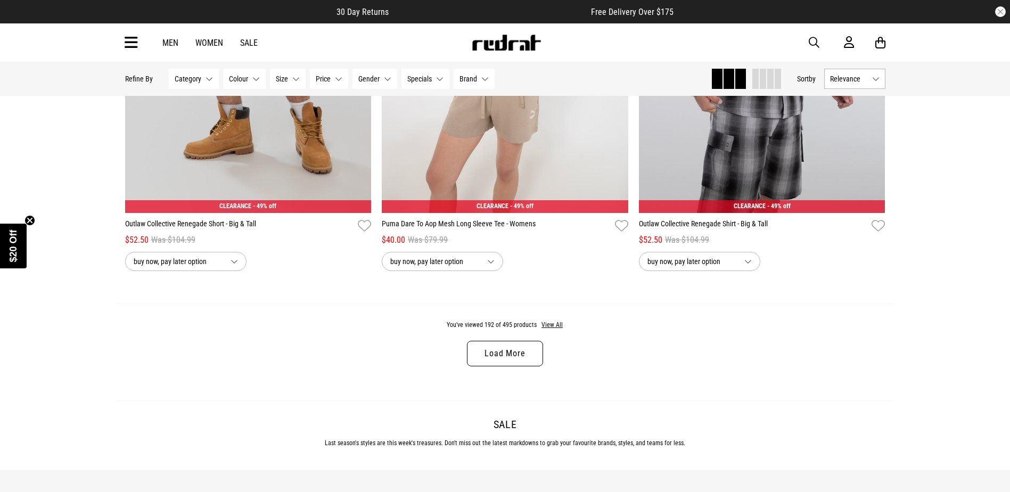
scroll to position [23740, 0]
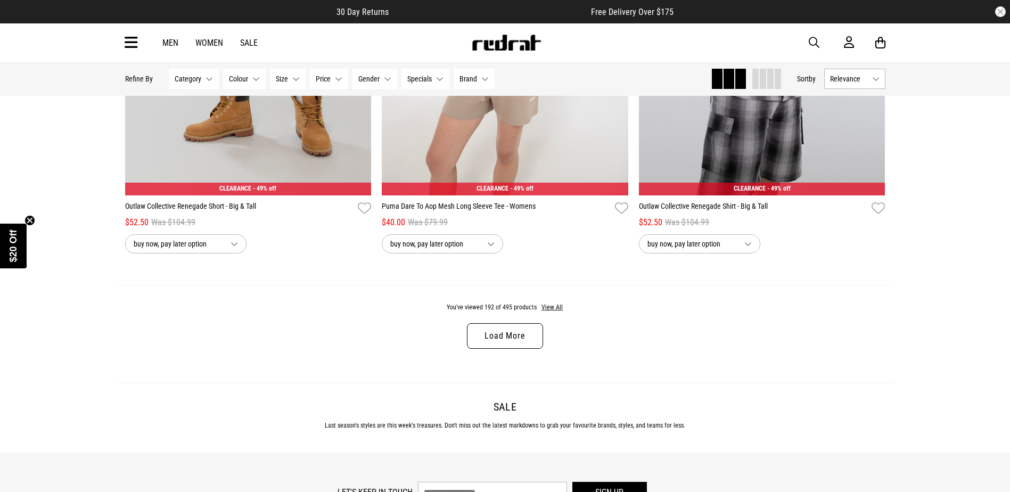
click at [531, 349] on link "Load More" at bounding box center [505, 336] width 76 height 26
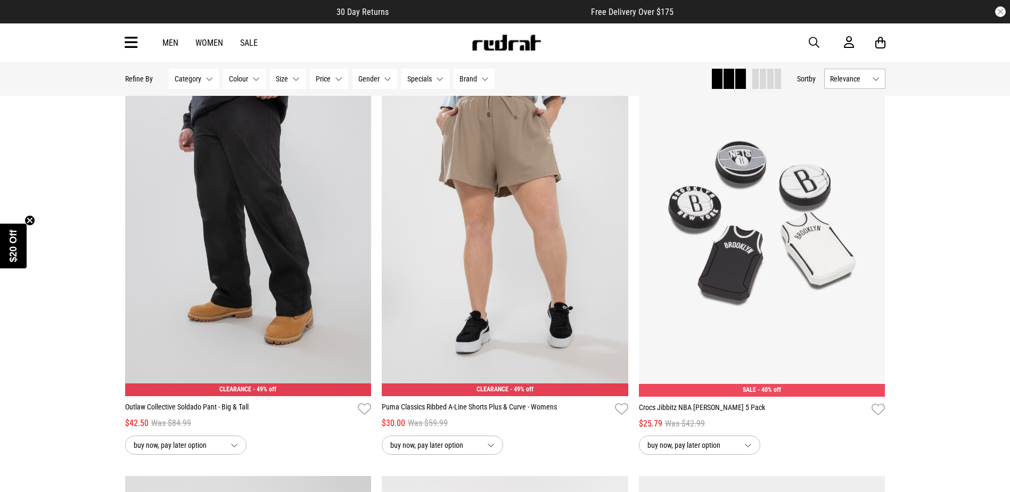
scroll to position [23953, 0]
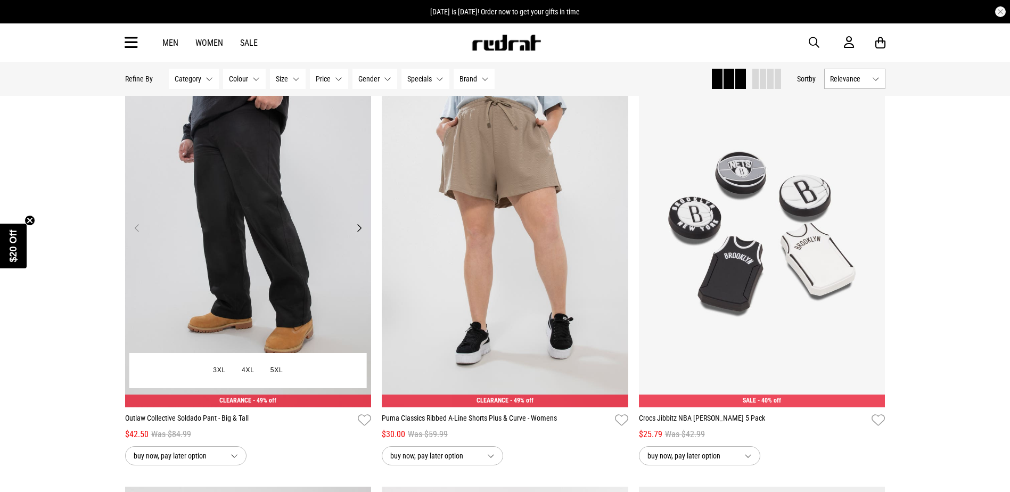
click at [358, 234] on button "Next" at bounding box center [358, 228] width 13 height 13
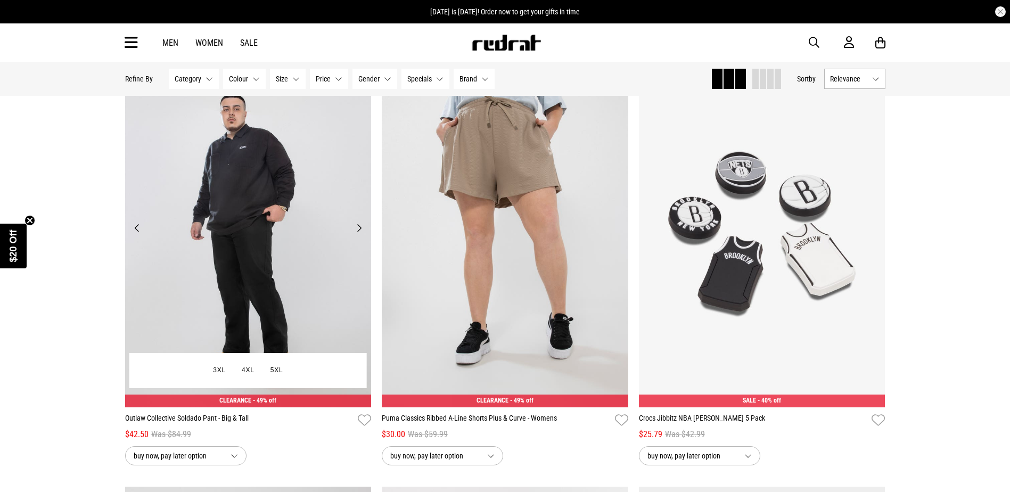
click at [358, 234] on button "Next" at bounding box center [358, 228] width 13 height 13
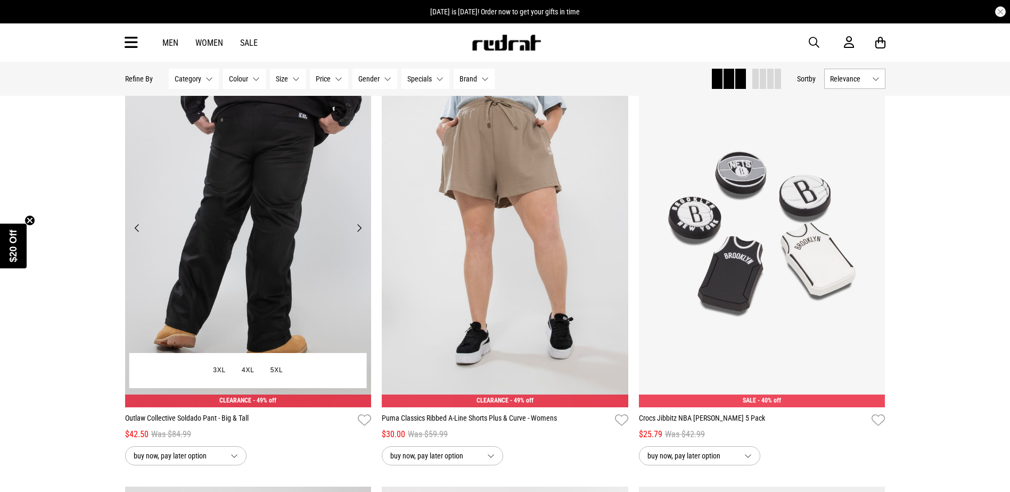
click at [358, 234] on button "Next" at bounding box center [358, 228] width 13 height 13
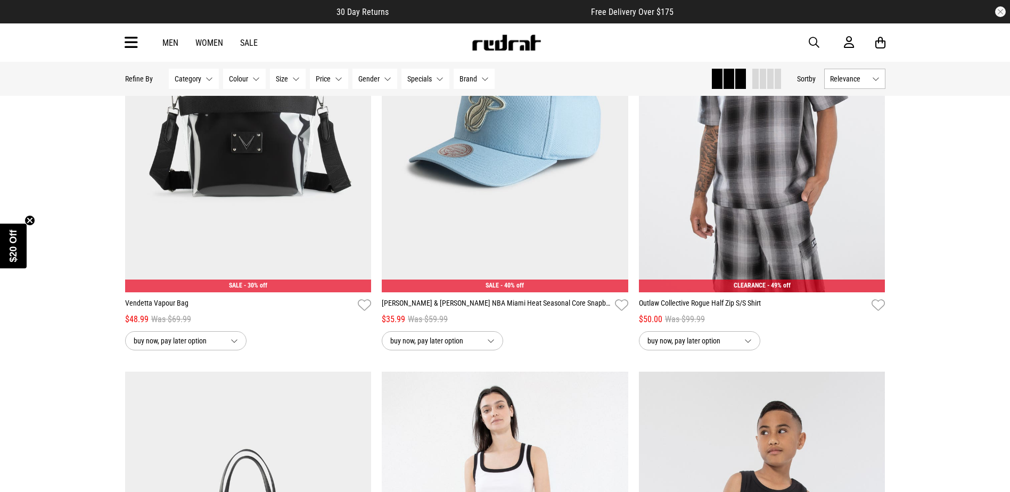
scroll to position [26136, 0]
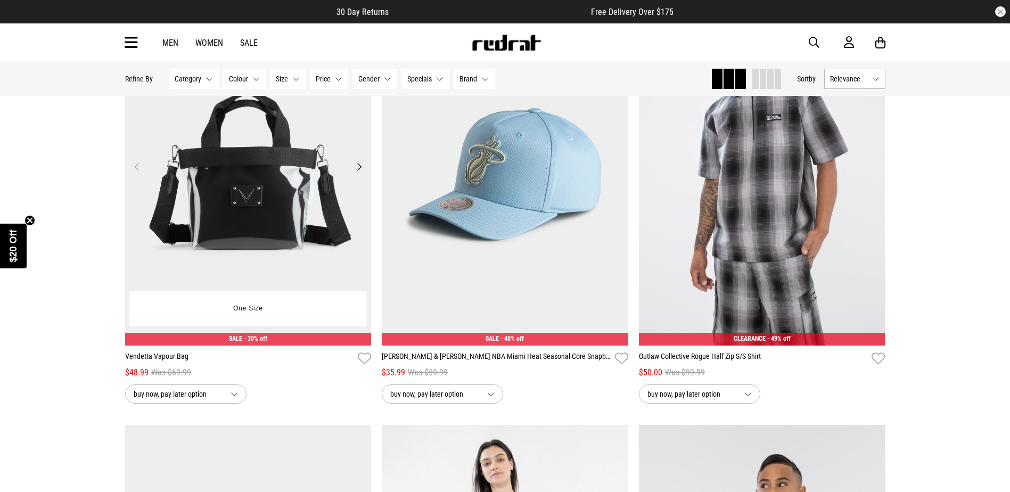
click at [361, 173] on button "Next" at bounding box center [358, 166] width 13 height 13
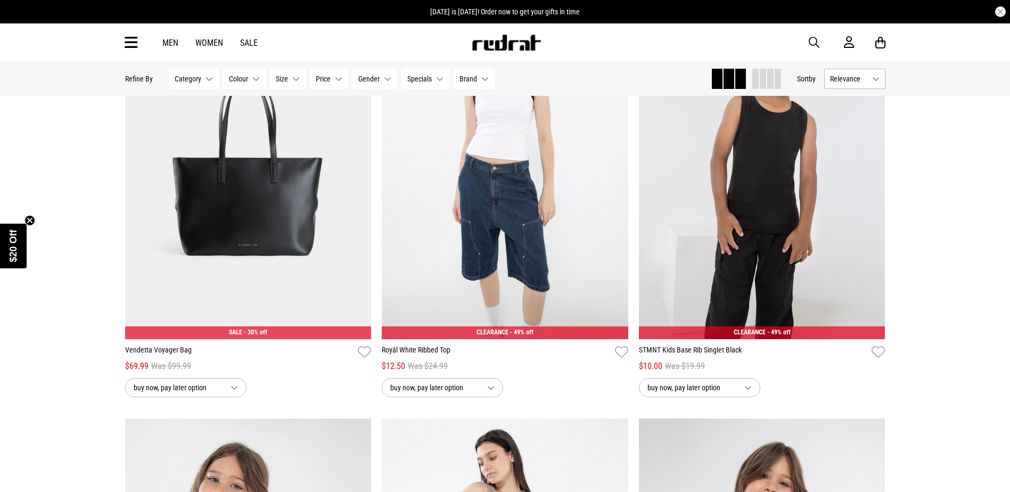
scroll to position [26509, 0]
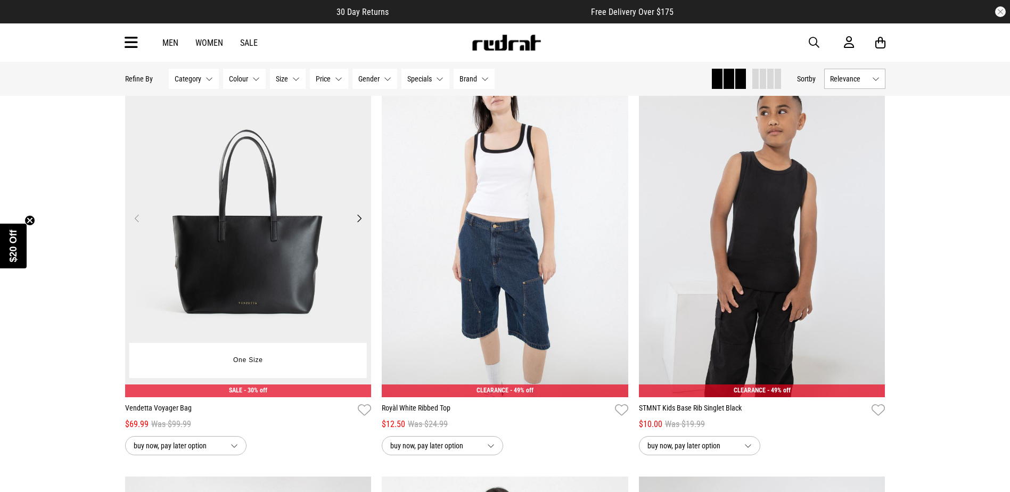
click at [363, 225] on button "Next" at bounding box center [358, 218] width 13 height 13
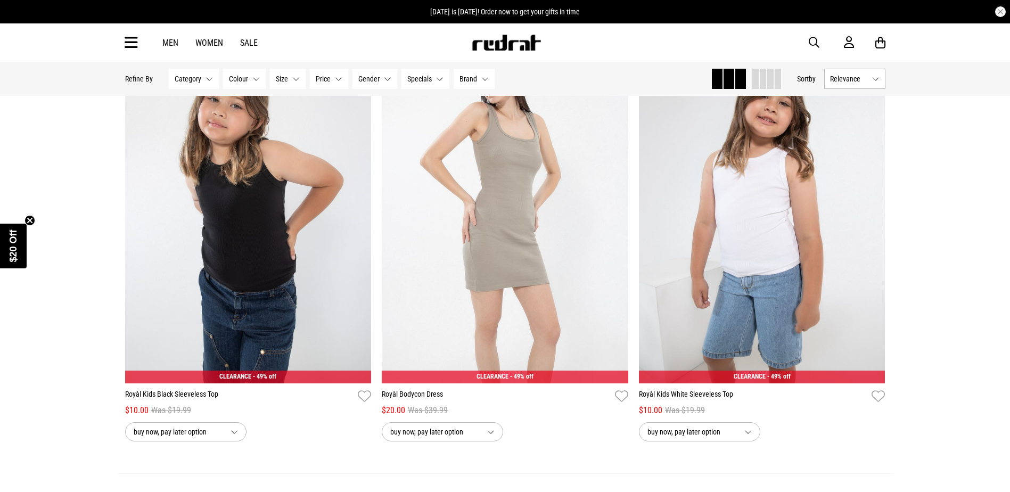
scroll to position [26935, 0]
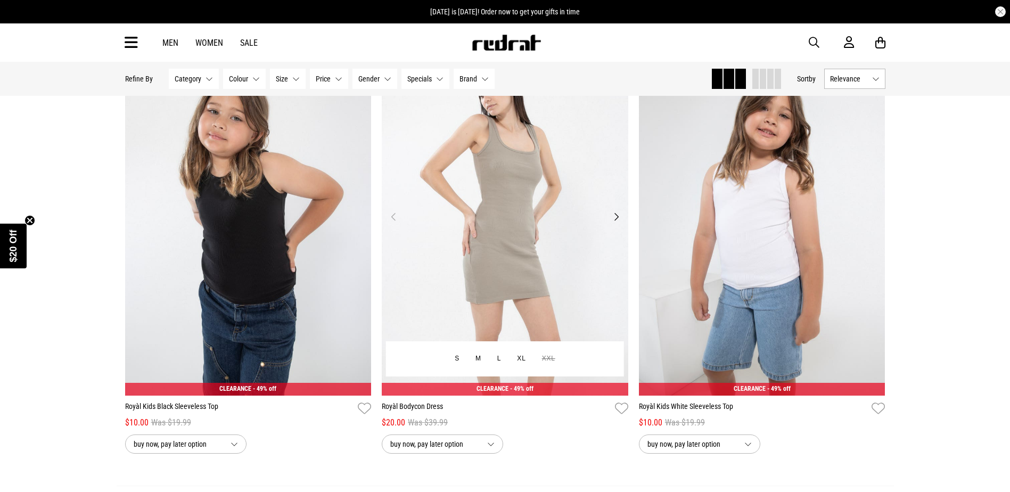
click at [614, 223] on button "Next" at bounding box center [616, 216] width 13 height 13
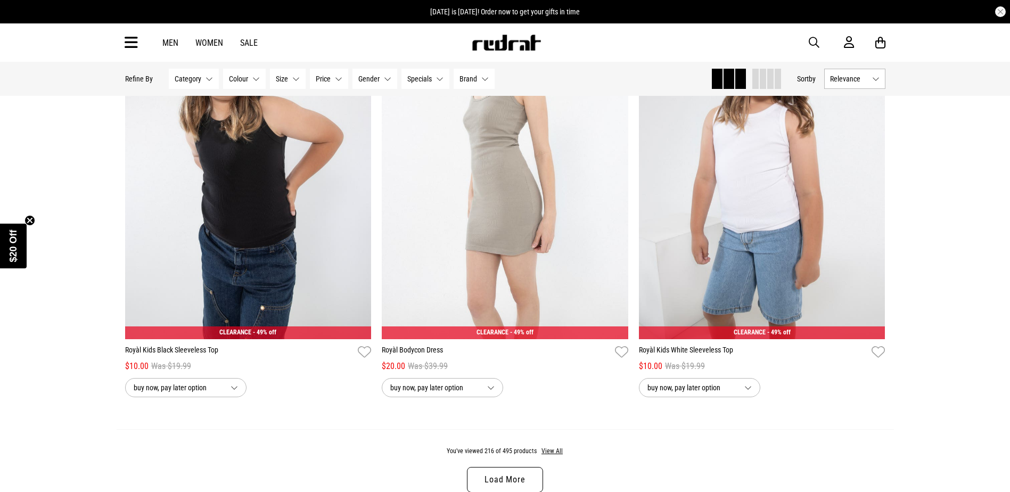
scroll to position [27148, 0]
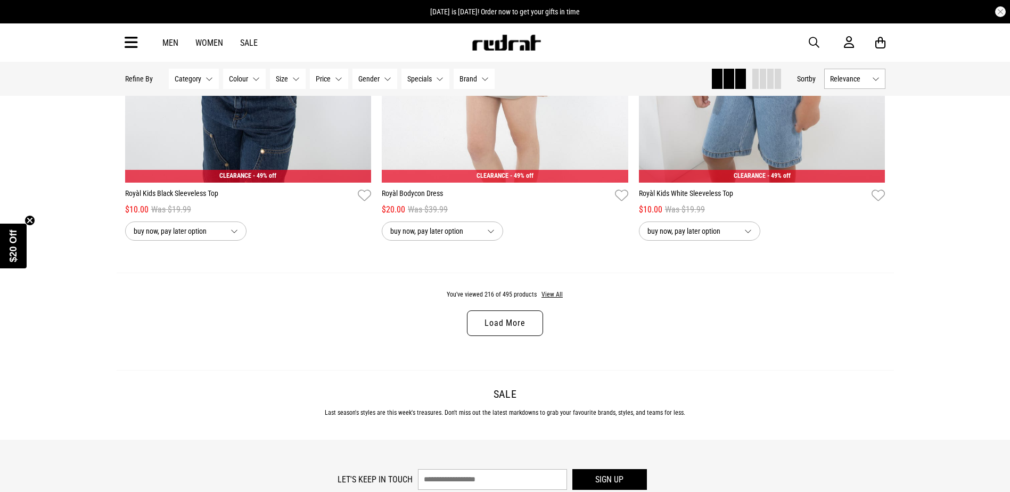
click at [518, 336] on link "Load More" at bounding box center [505, 323] width 76 height 26
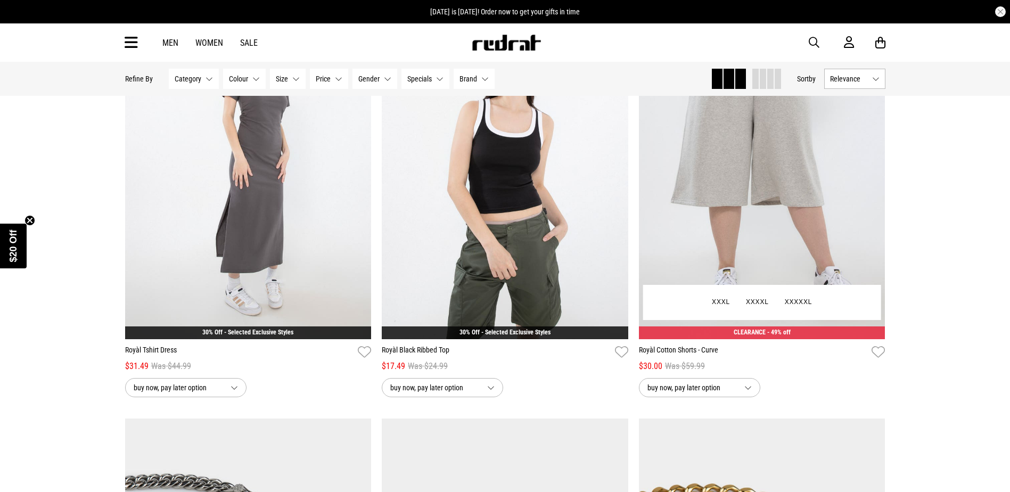
scroll to position [27787, 0]
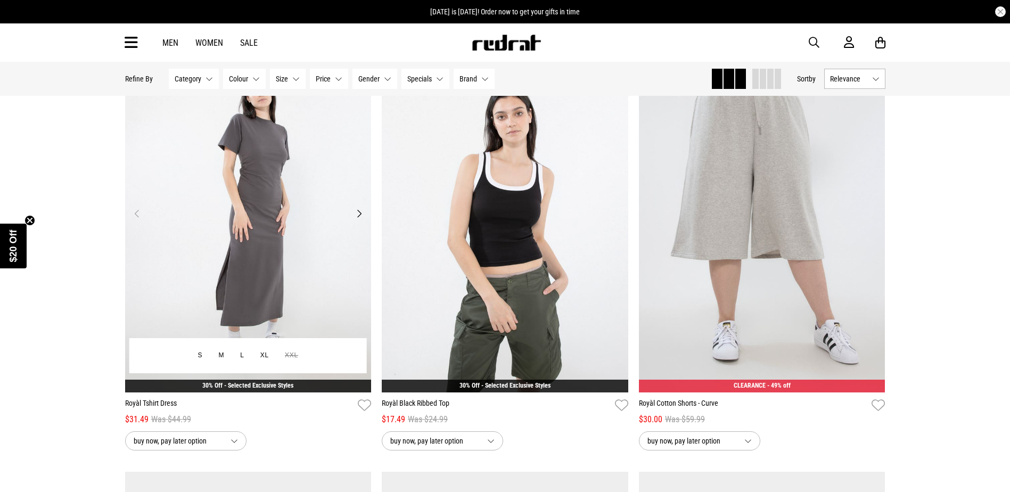
click at [364, 220] on button "Next" at bounding box center [358, 213] width 13 height 13
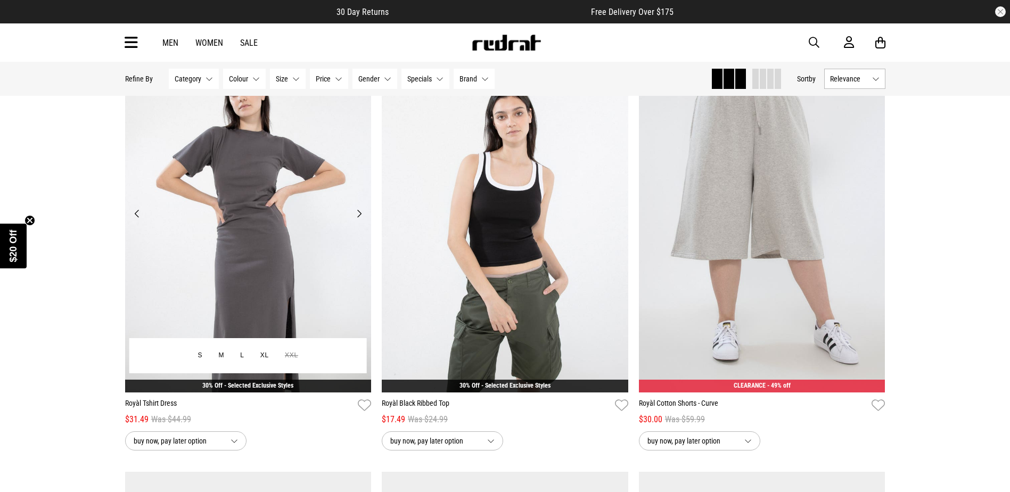
click at [359, 220] on button "Next" at bounding box center [358, 213] width 13 height 13
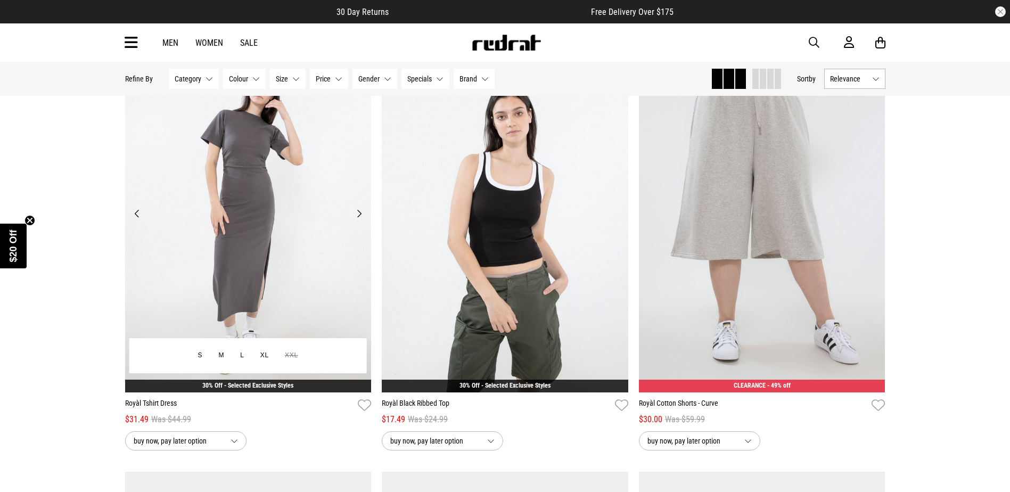
click at [359, 220] on button "Next" at bounding box center [358, 213] width 13 height 13
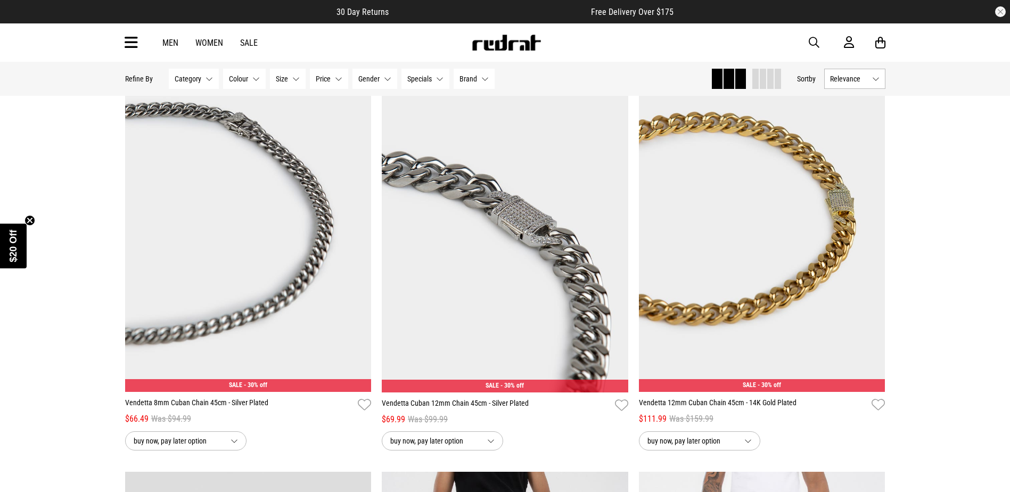
scroll to position [28266, 0]
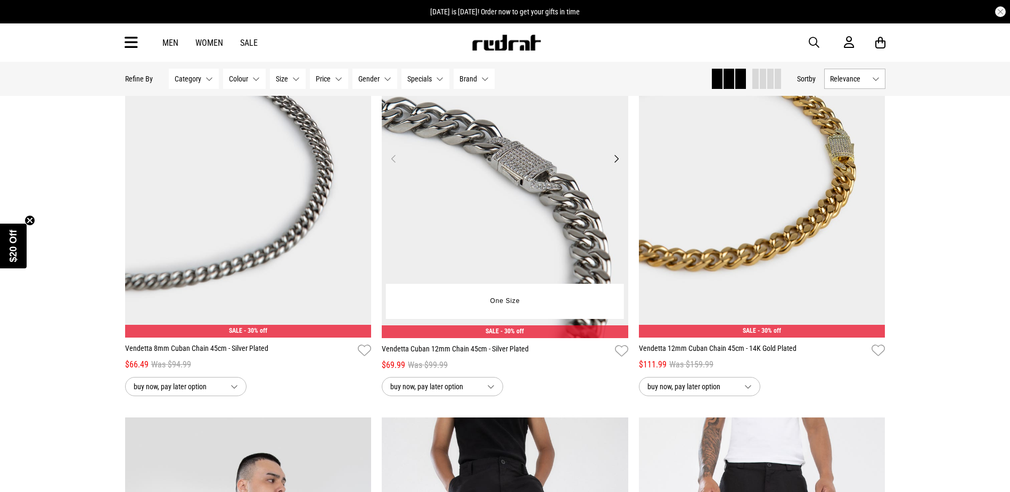
click at [615, 165] on button "Next" at bounding box center [616, 158] width 13 height 13
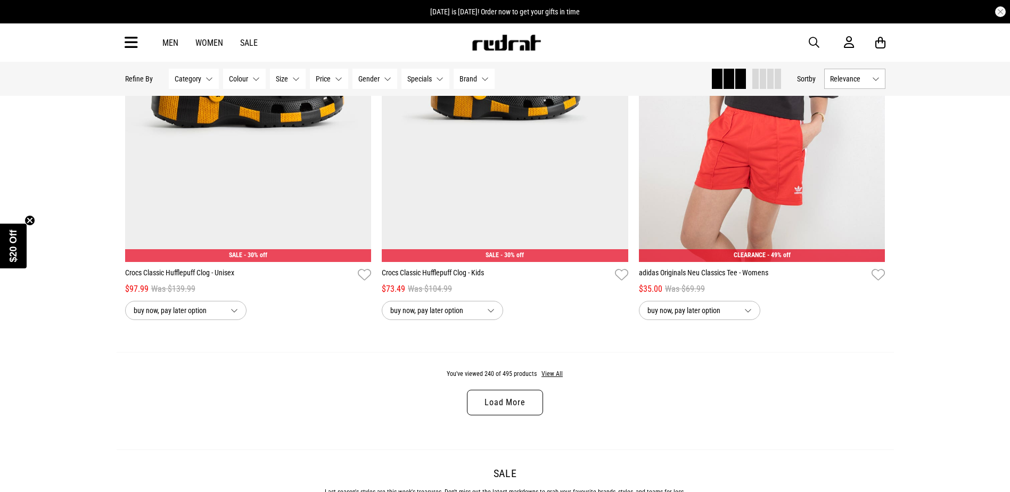
scroll to position [30503, 0]
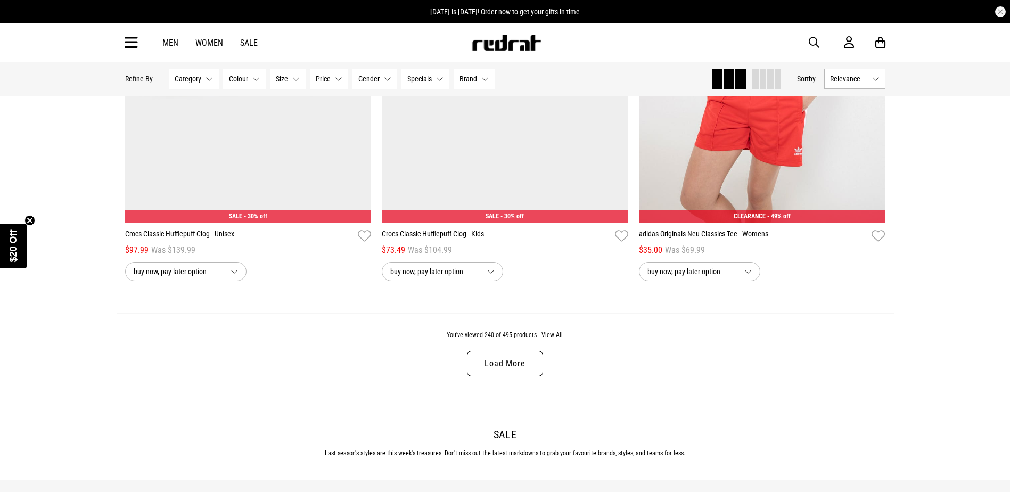
click at [513, 376] on link "Load More" at bounding box center [505, 364] width 76 height 26
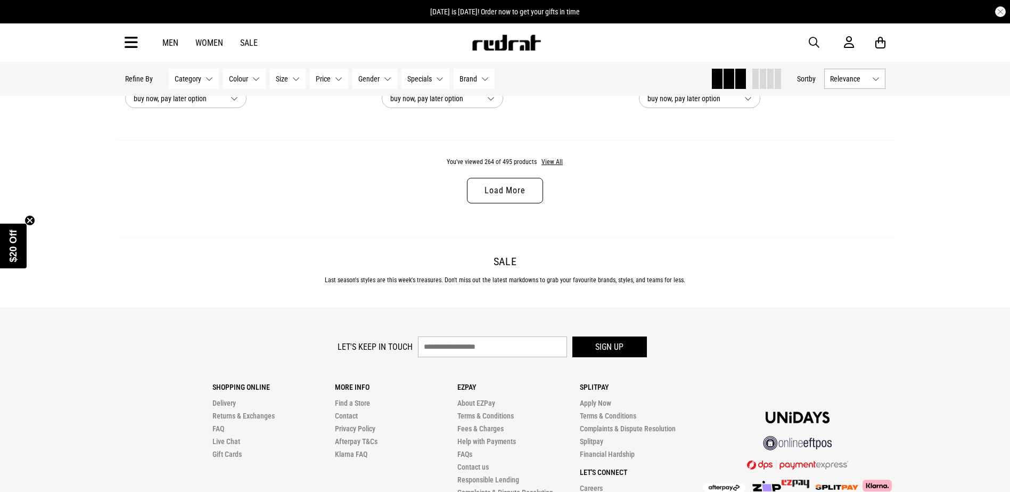
scroll to position [34070, 0]
click at [531, 203] on link "Load More" at bounding box center [505, 190] width 76 height 26
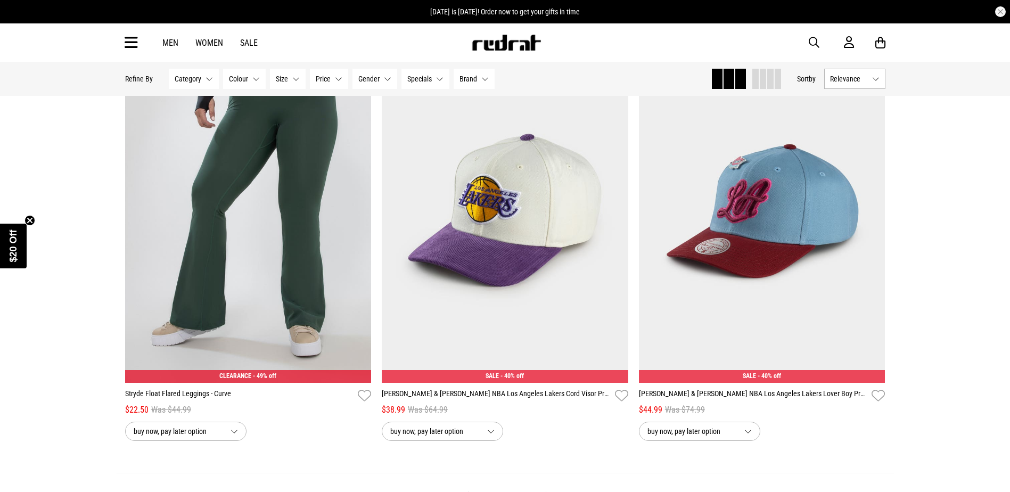
scroll to position [37052, 0]
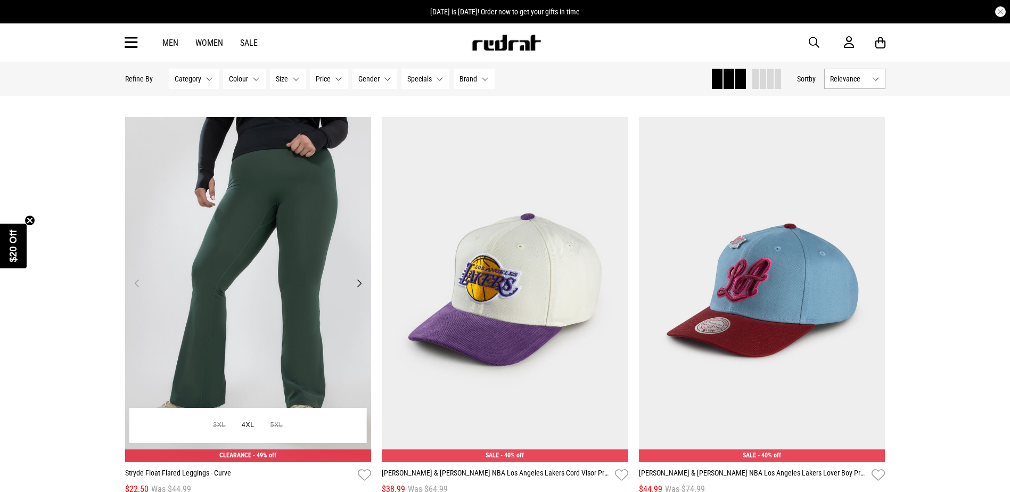
click at [359, 290] on button "Next" at bounding box center [358, 283] width 13 height 13
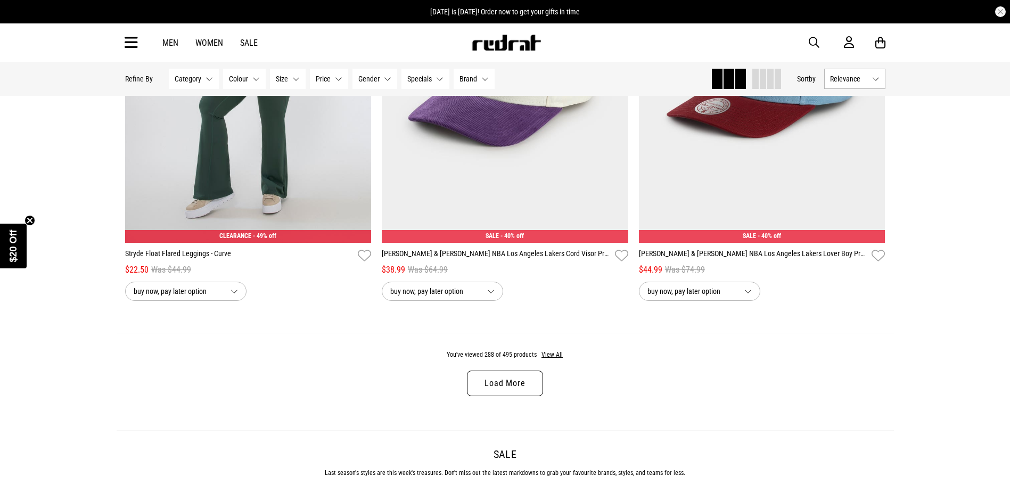
scroll to position [37318, 0]
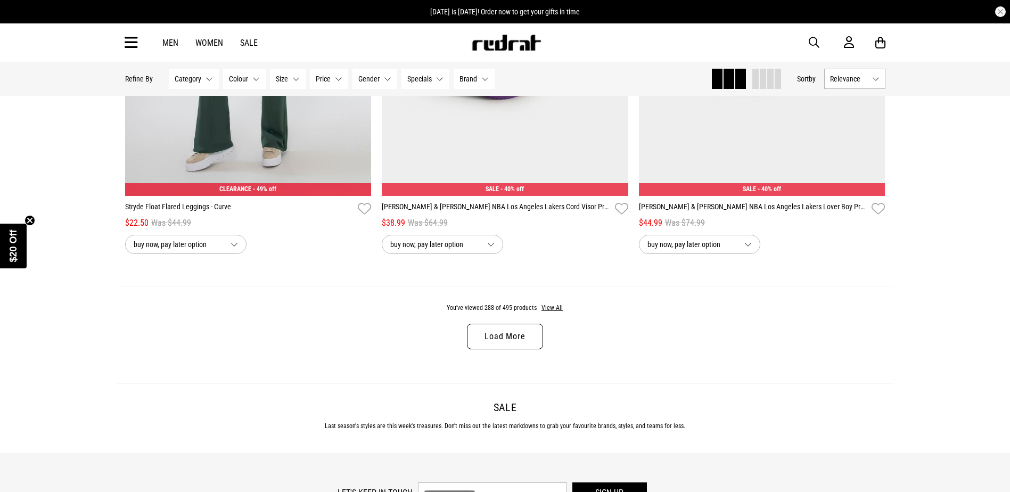
click at [525, 349] on link "Load More" at bounding box center [505, 337] width 76 height 26
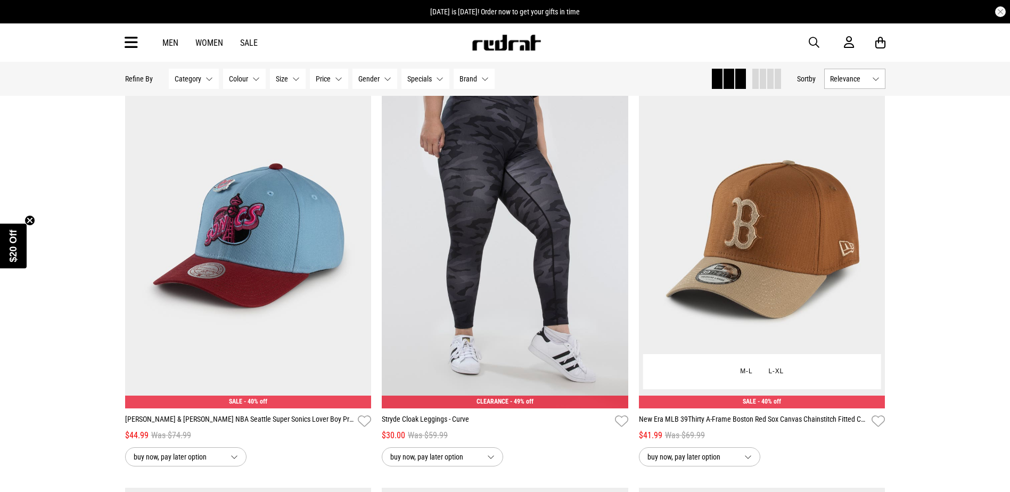
scroll to position [37531, 0]
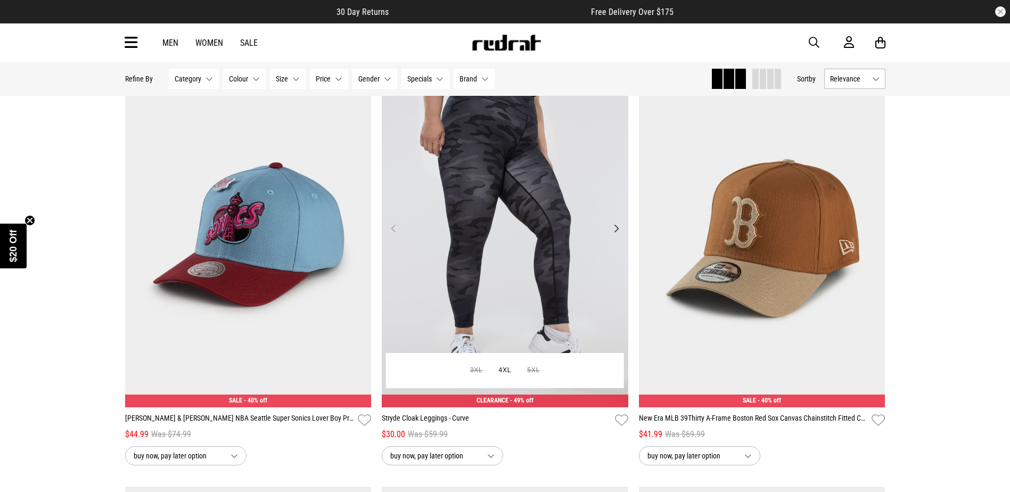
click at [618, 235] on button "Next" at bounding box center [616, 228] width 13 height 13
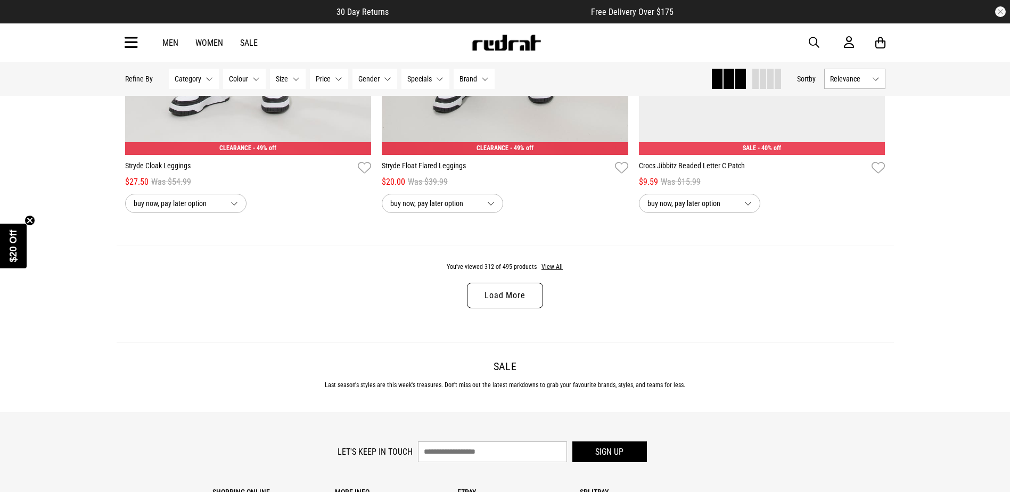
scroll to position [40779, 0]
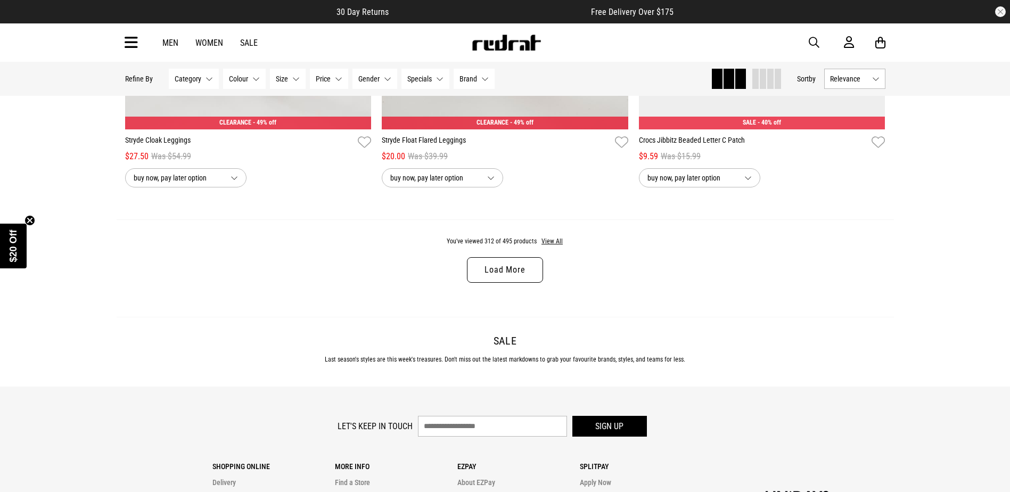
click at [504, 283] on link "Load More" at bounding box center [505, 270] width 76 height 26
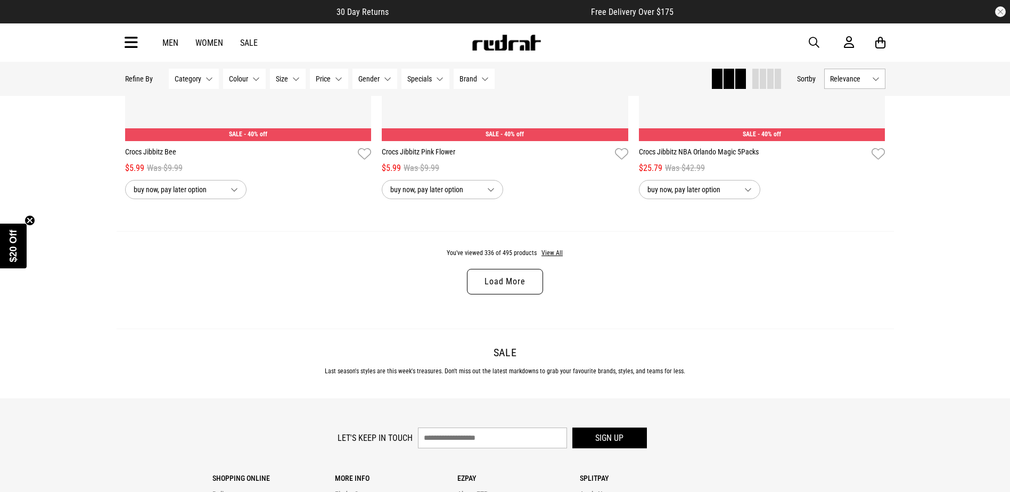
scroll to position [44152, 0]
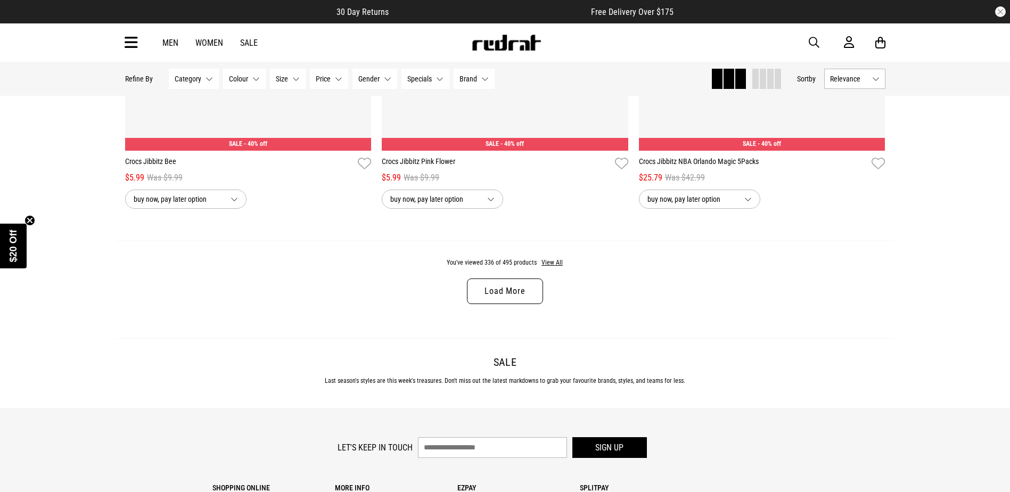
click at [513, 304] on link "Load More" at bounding box center [505, 291] width 76 height 26
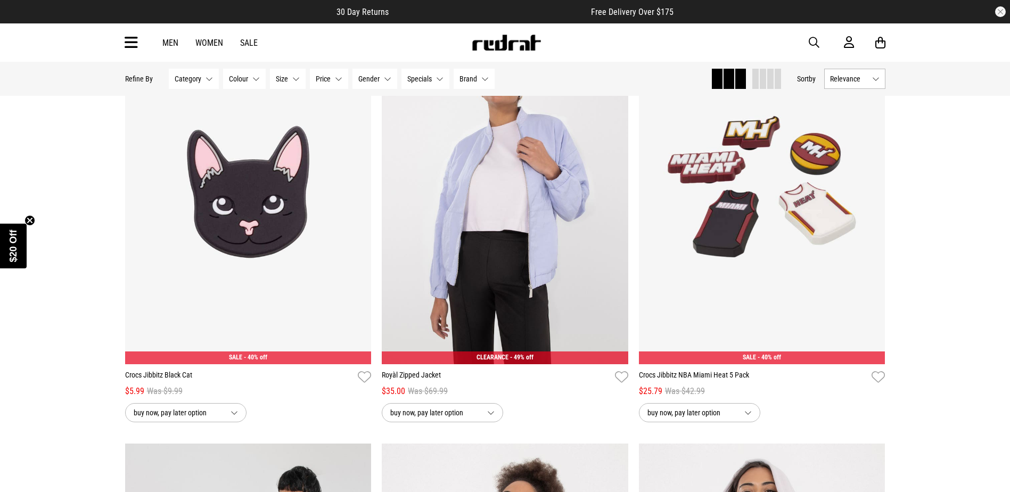
scroll to position [46069, 0]
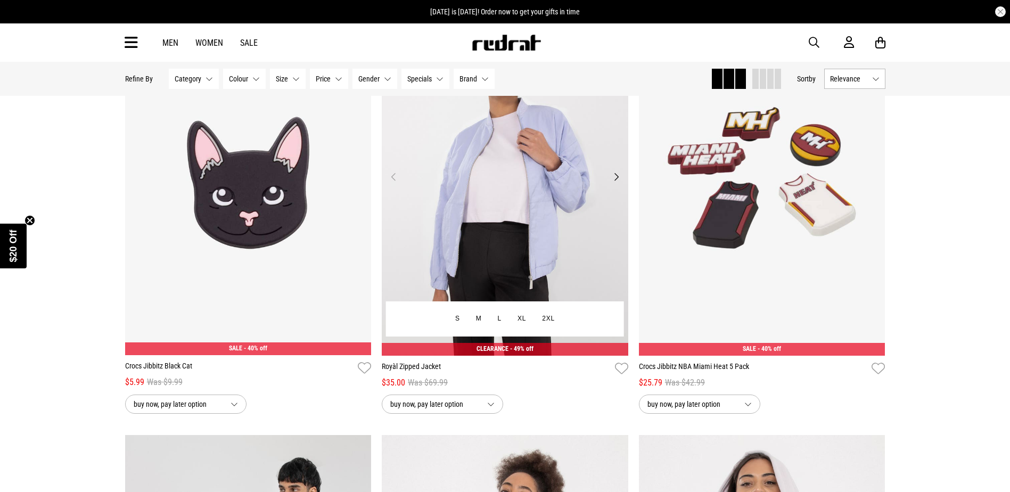
click at [616, 183] on button "Next" at bounding box center [616, 176] width 13 height 13
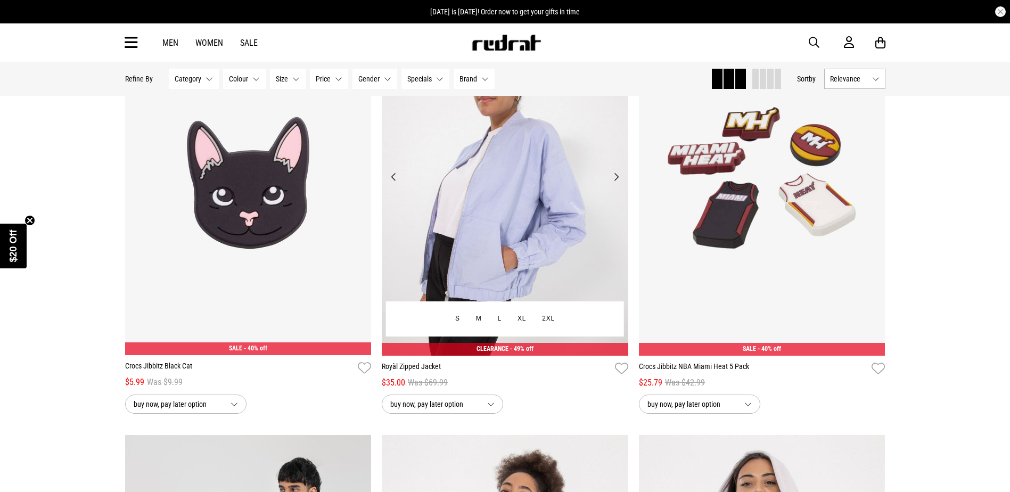
click at [614, 183] on button "Next" at bounding box center [616, 176] width 13 height 13
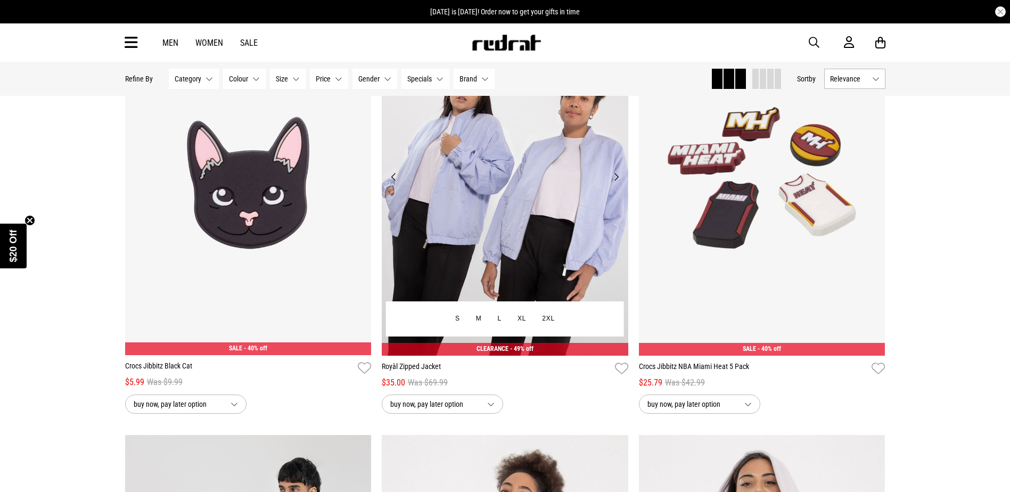
click at [614, 183] on button "Next" at bounding box center [616, 176] width 13 height 13
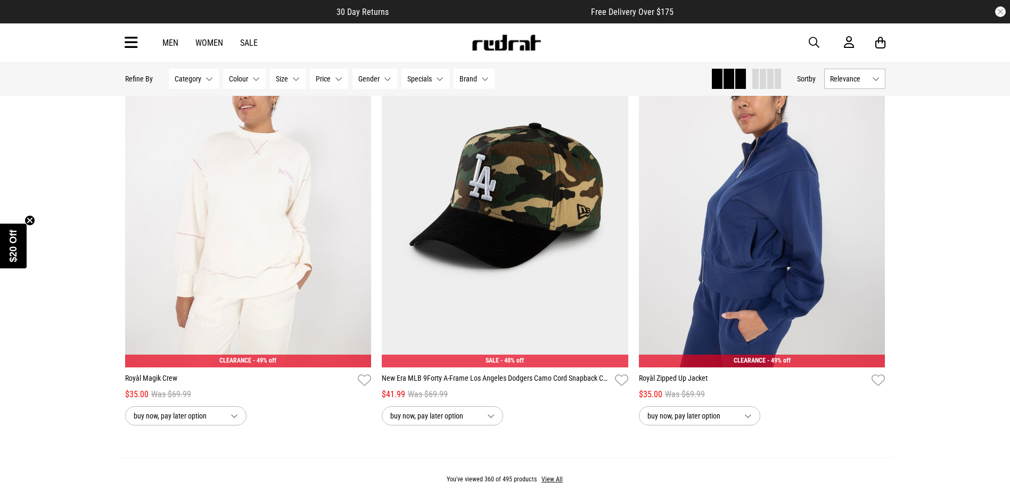
scroll to position [47347, 0]
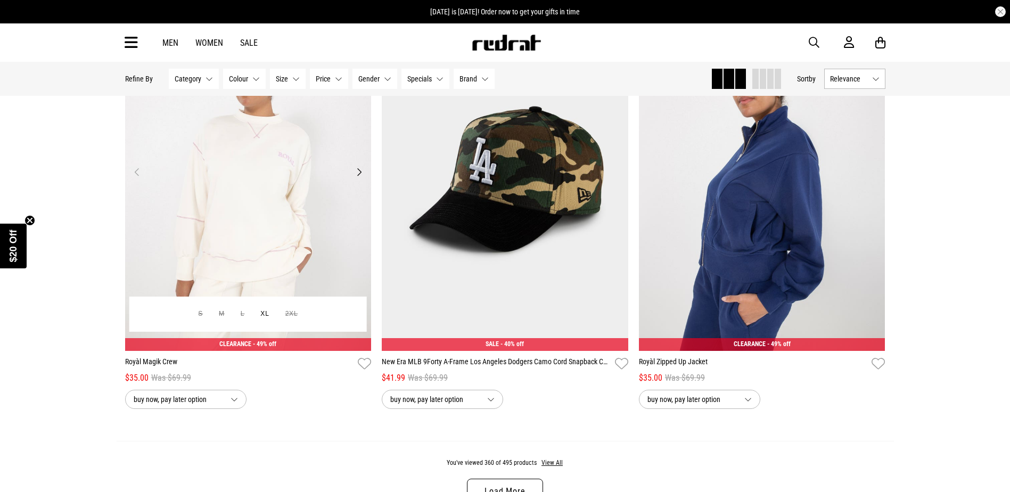
click at [360, 178] on button "Next" at bounding box center [358, 172] width 13 height 13
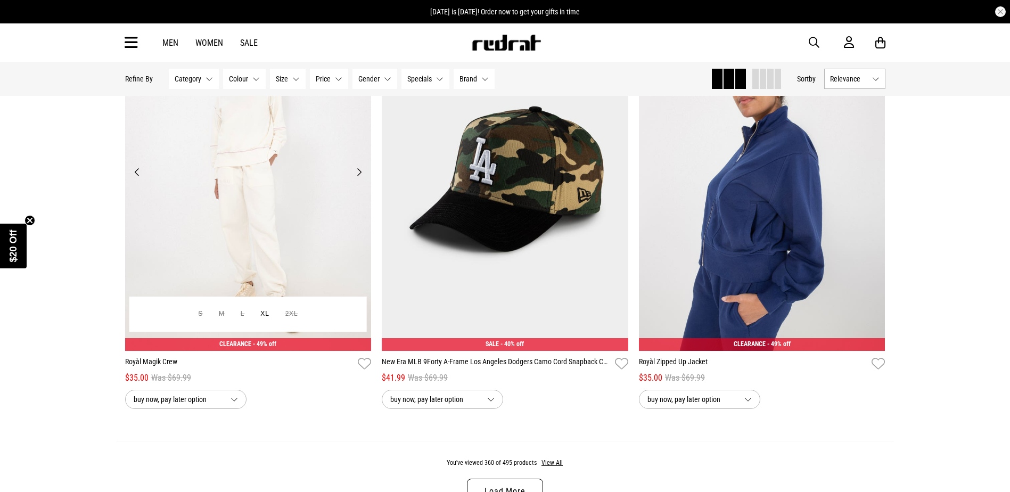
click at [360, 178] on button "Next" at bounding box center [358, 172] width 13 height 13
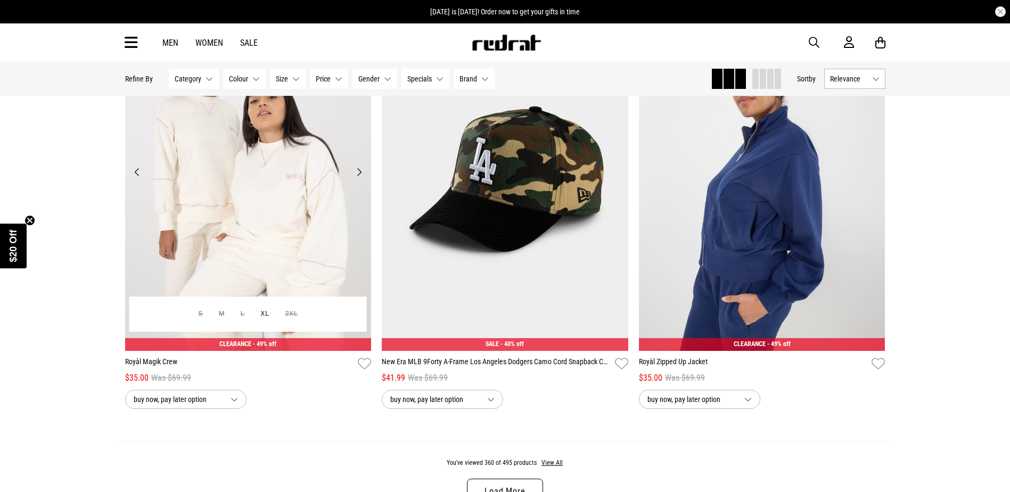
click at [360, 178] on button "Next" at bounding box center [358, 172] width 13 height 13
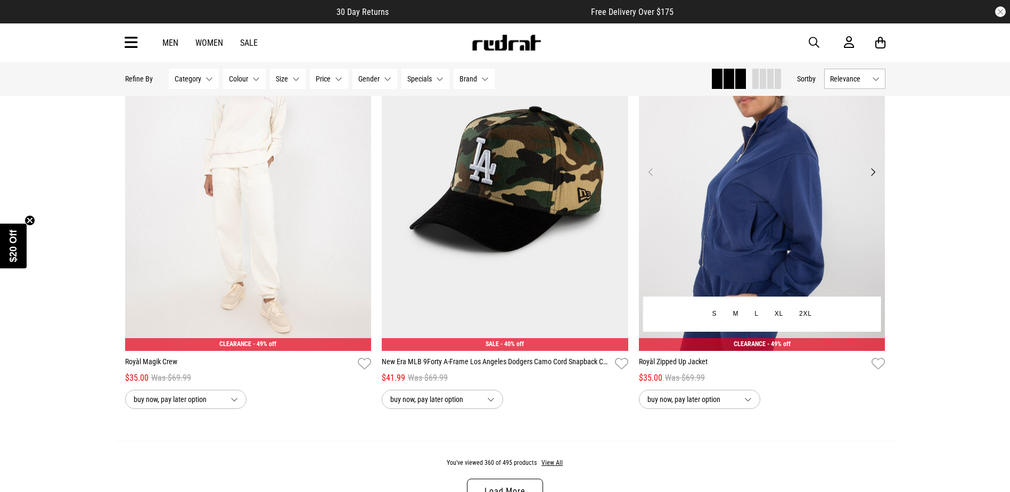
click at [869, 178] on button "Next" at bounding box center [872, 172] width 13 height 13
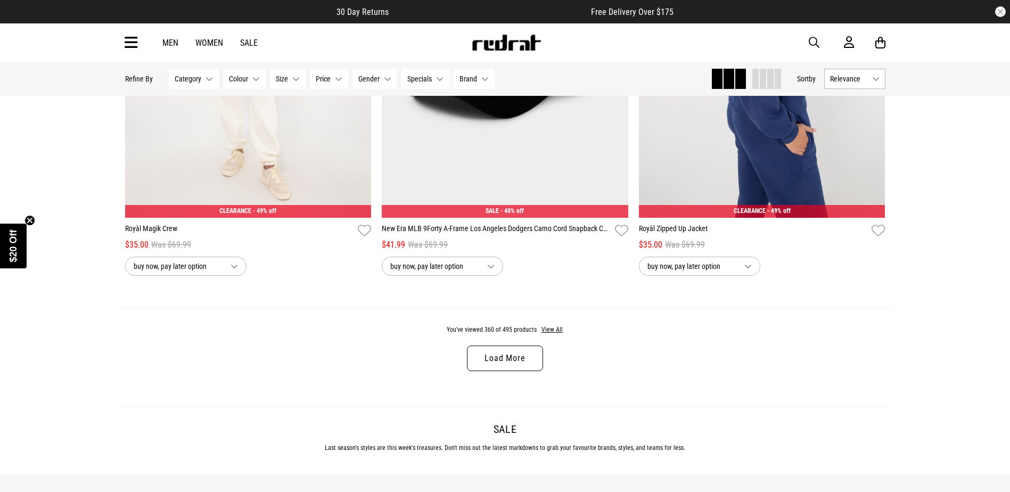
scroll to position [47560, 0]
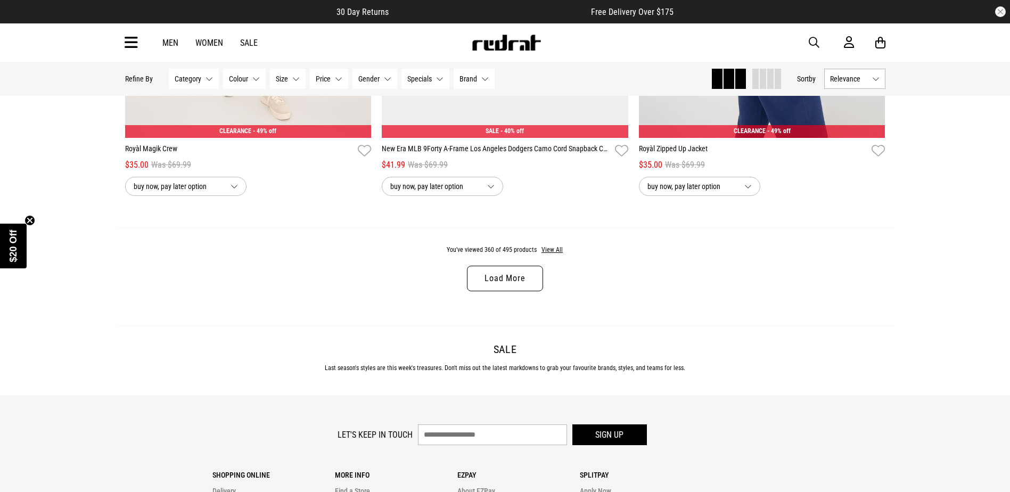
click at [515, 291] on link "Load More" at bounding box center [505, 279] width 76 height 26
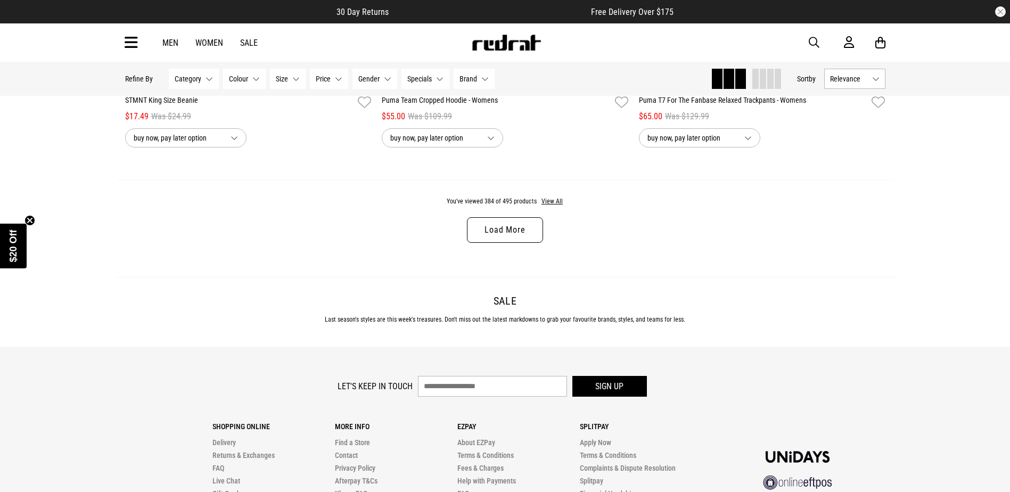
scroll to position [51059, 0]
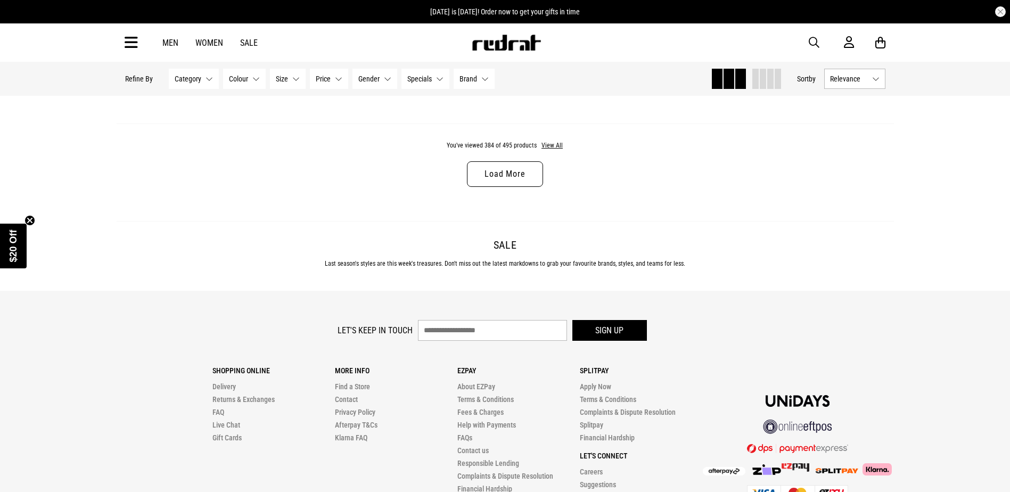
click at [504, 187] on link "Load More" at bounding box center [505, 174] width 76 height 26
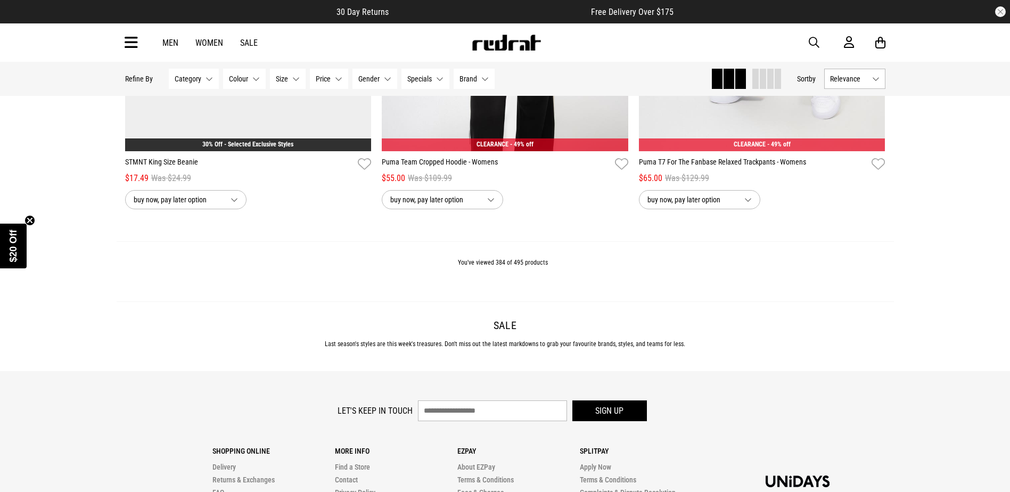
scroll to position [50740, 0]
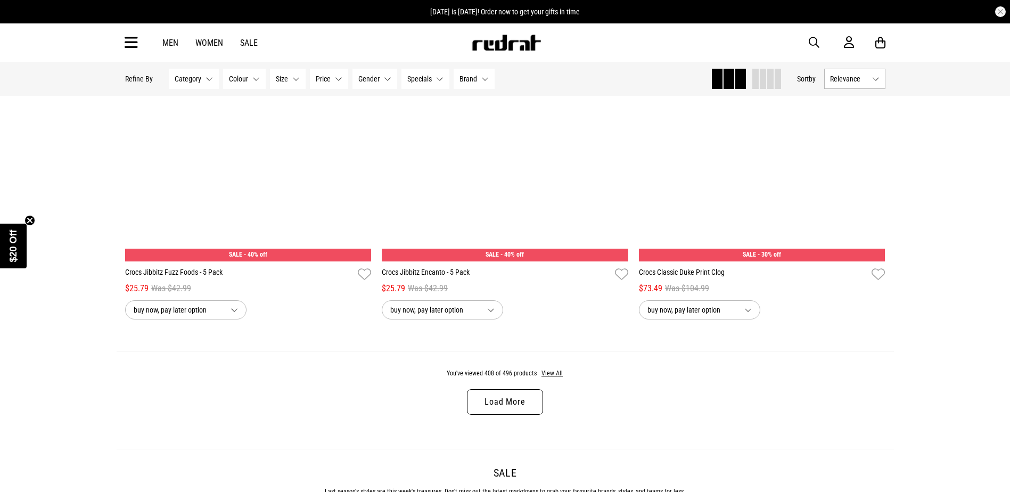
scroll to position [3461, 0]
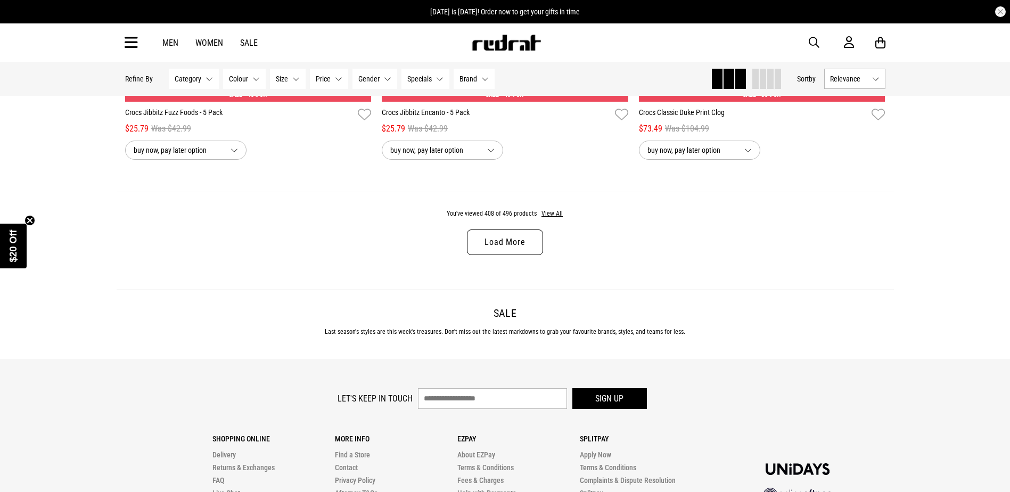
click at [502, 245] on link "Load More" at bounding box center [505, 242] width 76 height 26
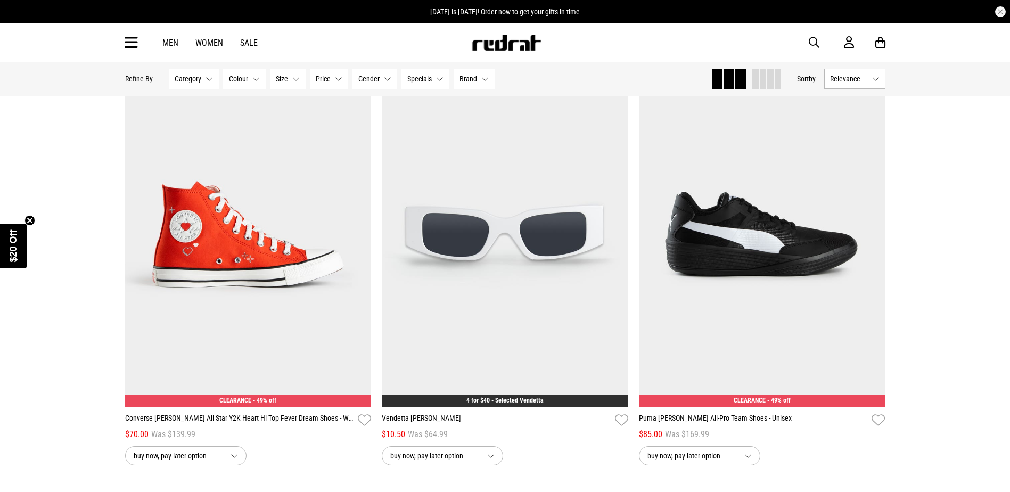
scroll to position [6603, 0]
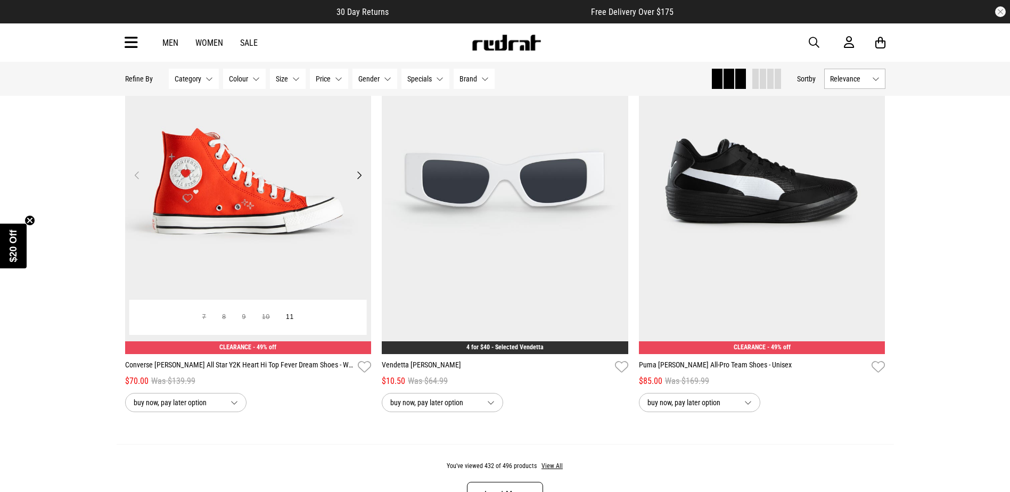
click at [347, 189] on img at bounding box center [248, 181] width 247 height 345
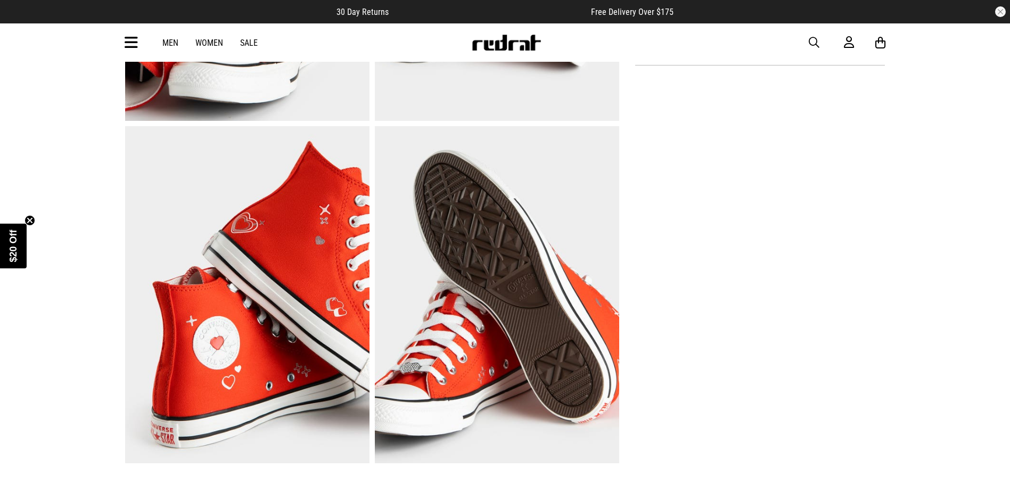
scroll to position [692, 0]
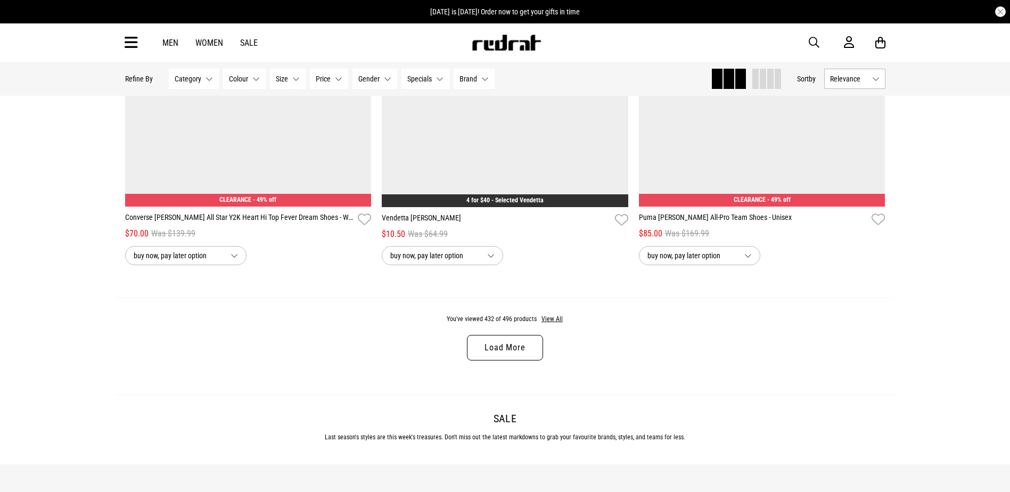
click at [512, 342] on link "Load More" at bounding box center [505, 348] width 76 height 26
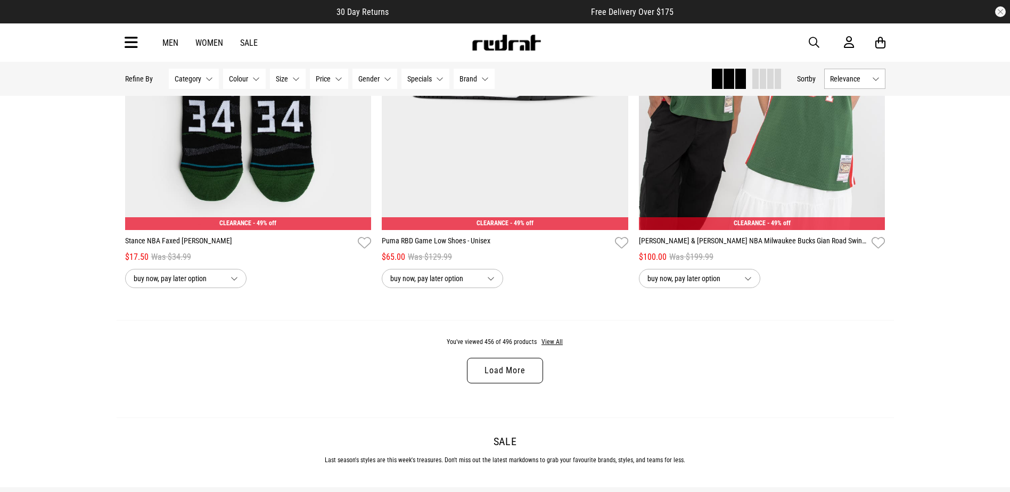
scroll to position [6901, 0]
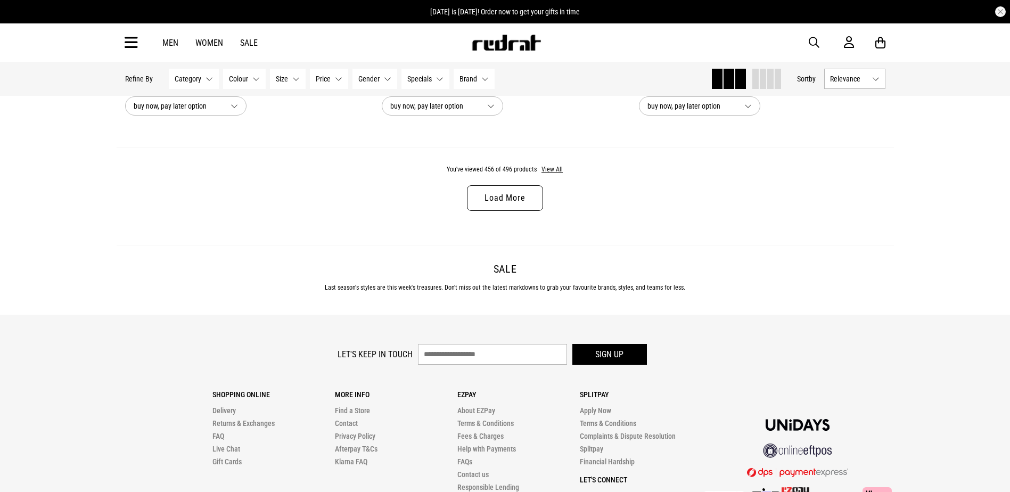
click at [494, 208] on link "Load More" at bounding box center [505, 198] width 76 height 26
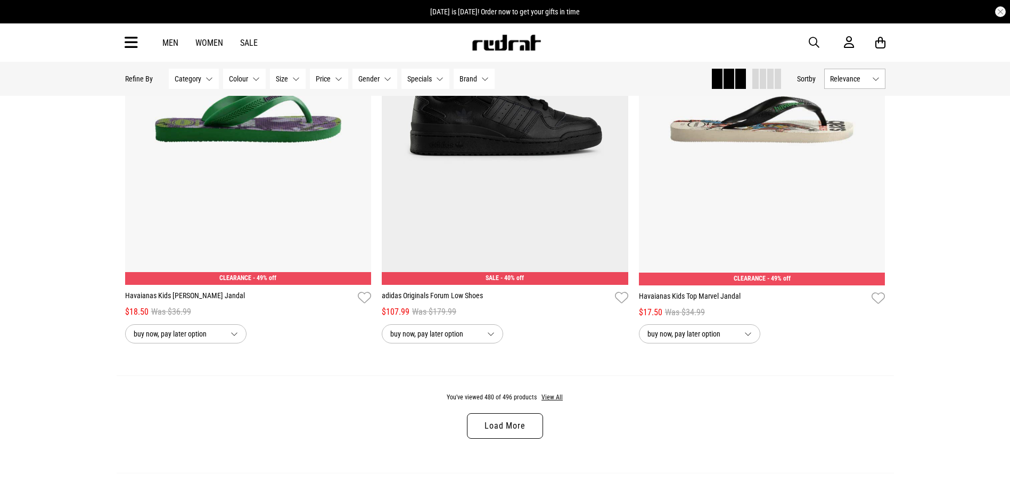
scroll to position [10095, 0]
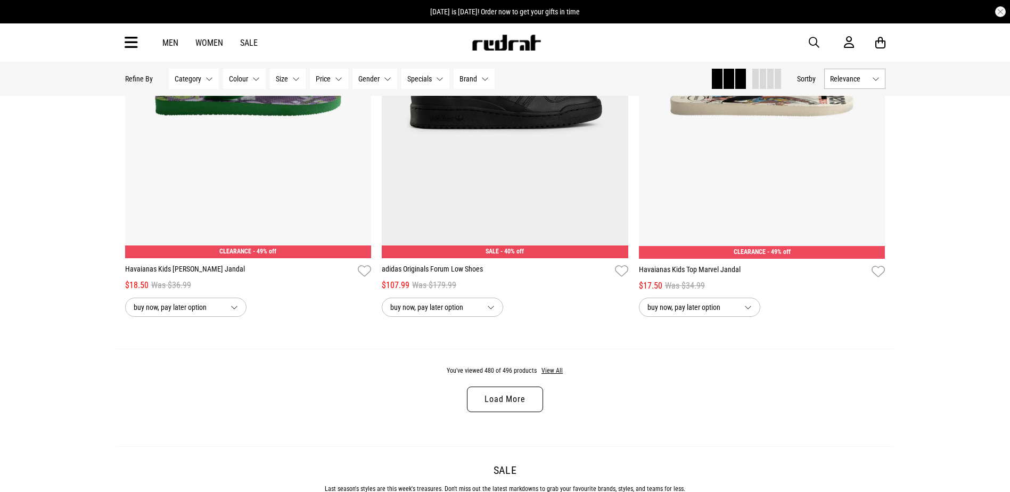
click at [494, 409] on link "Load More" at bounding box center [505, 400] width 76 height 26
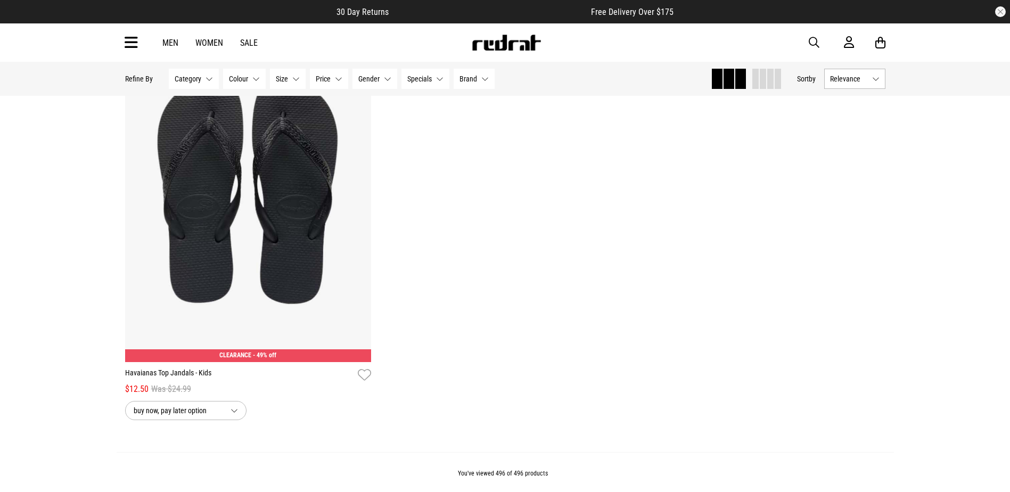
scroll to position [12545, 0]
